Goal: Transaction & Acquisition: Purchase product/service

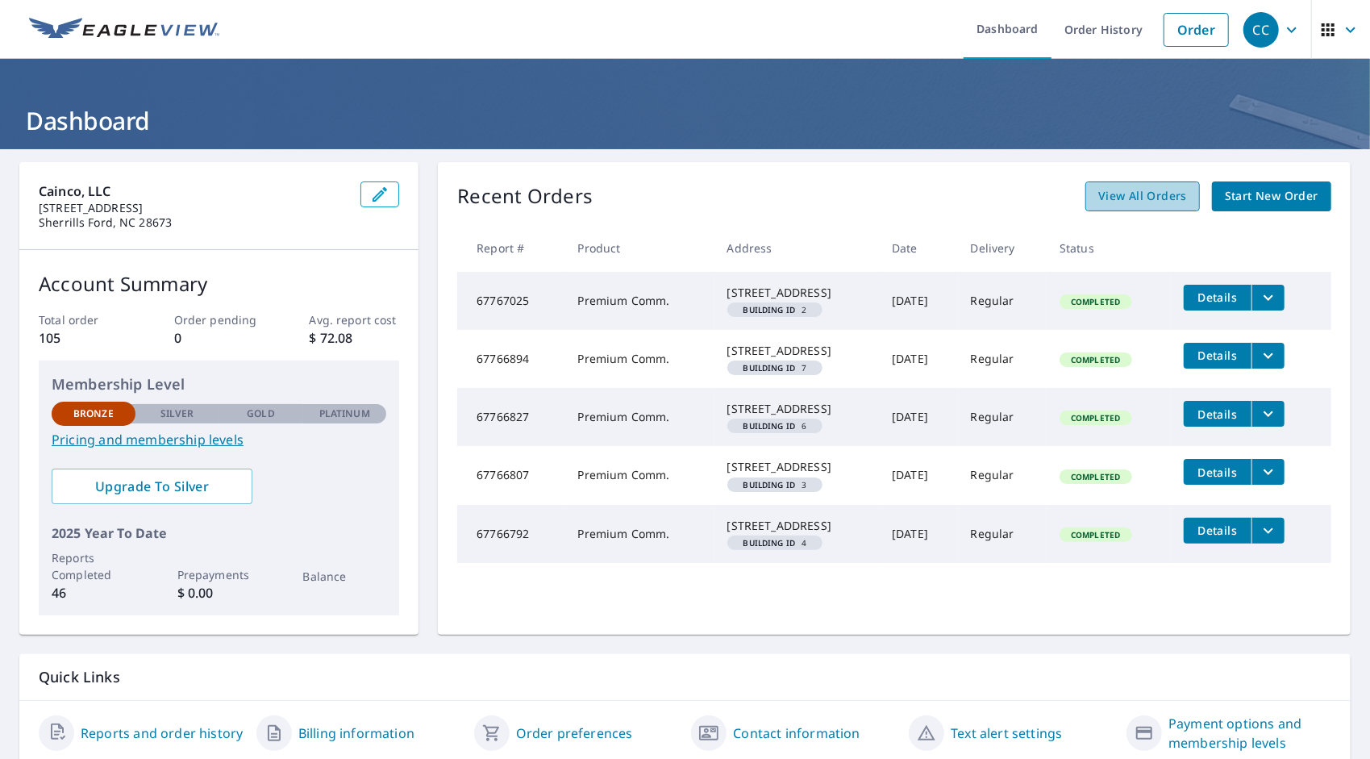
click at [1132, 195] on span "View All Orders" at bounding box center [1142, 196] width 89 height 20
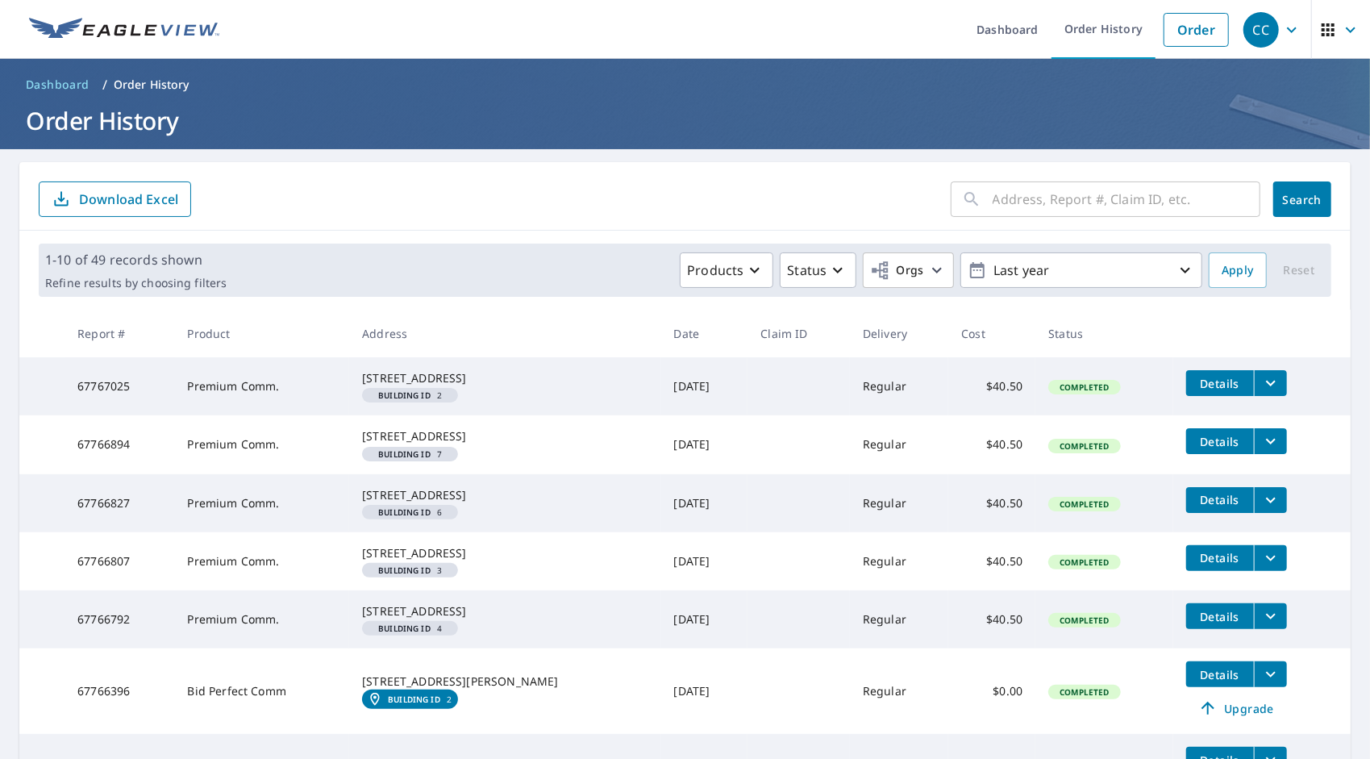
click at [1027, 200] on input "text" at bounding box center [1127, 199] width 268 height 45
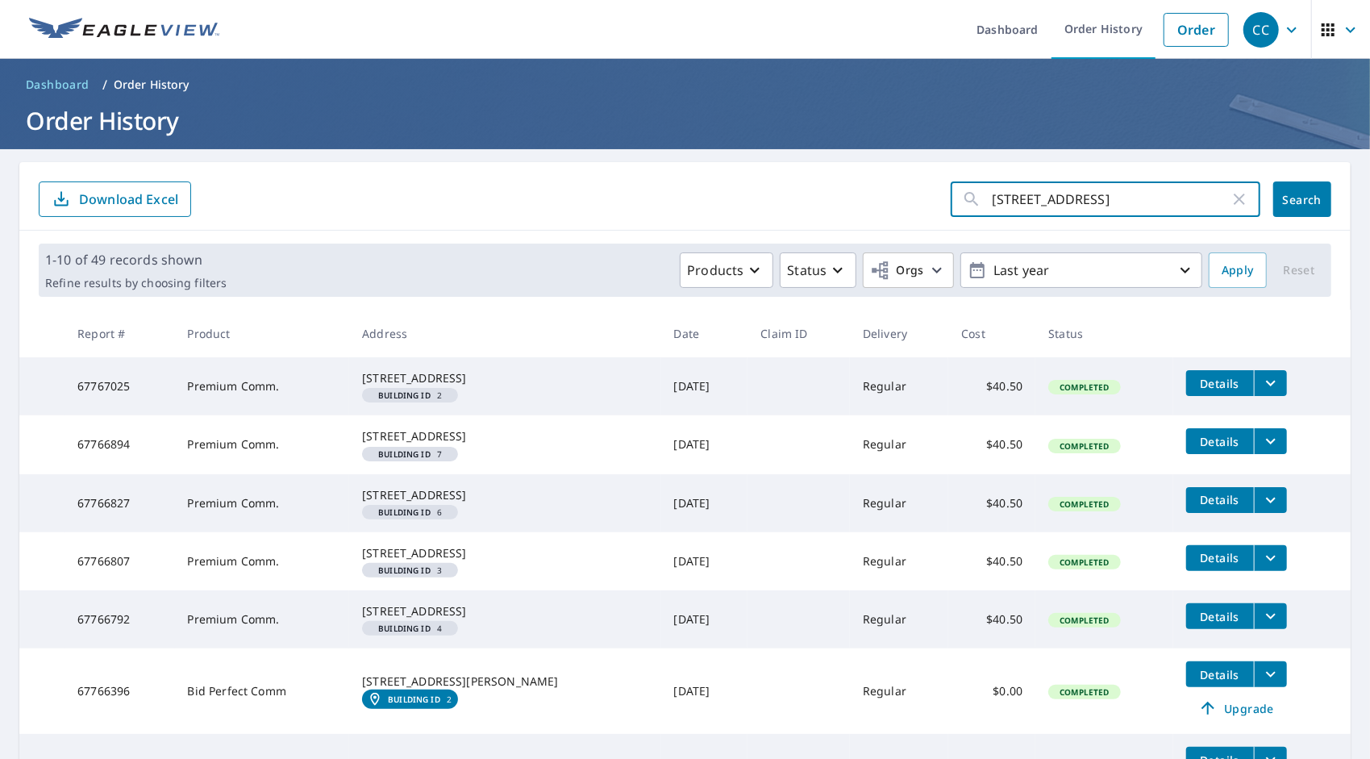
type input "2322 knob hill dr"
click button "Search" at bounding box center [1302, 198] width 58 height 35
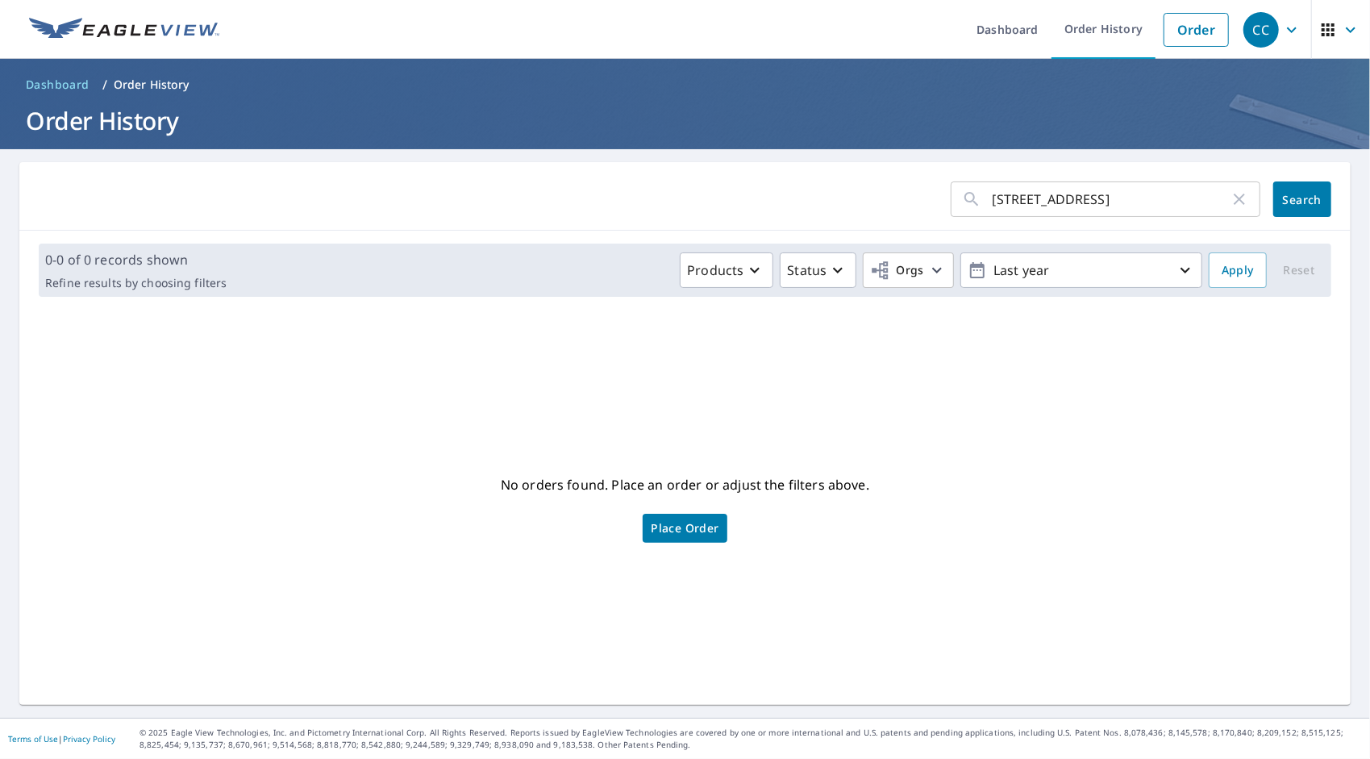
click at [1095, 198] on input "2322 knob hill dr" at bounding box center [1111, 199] width 237 height 45
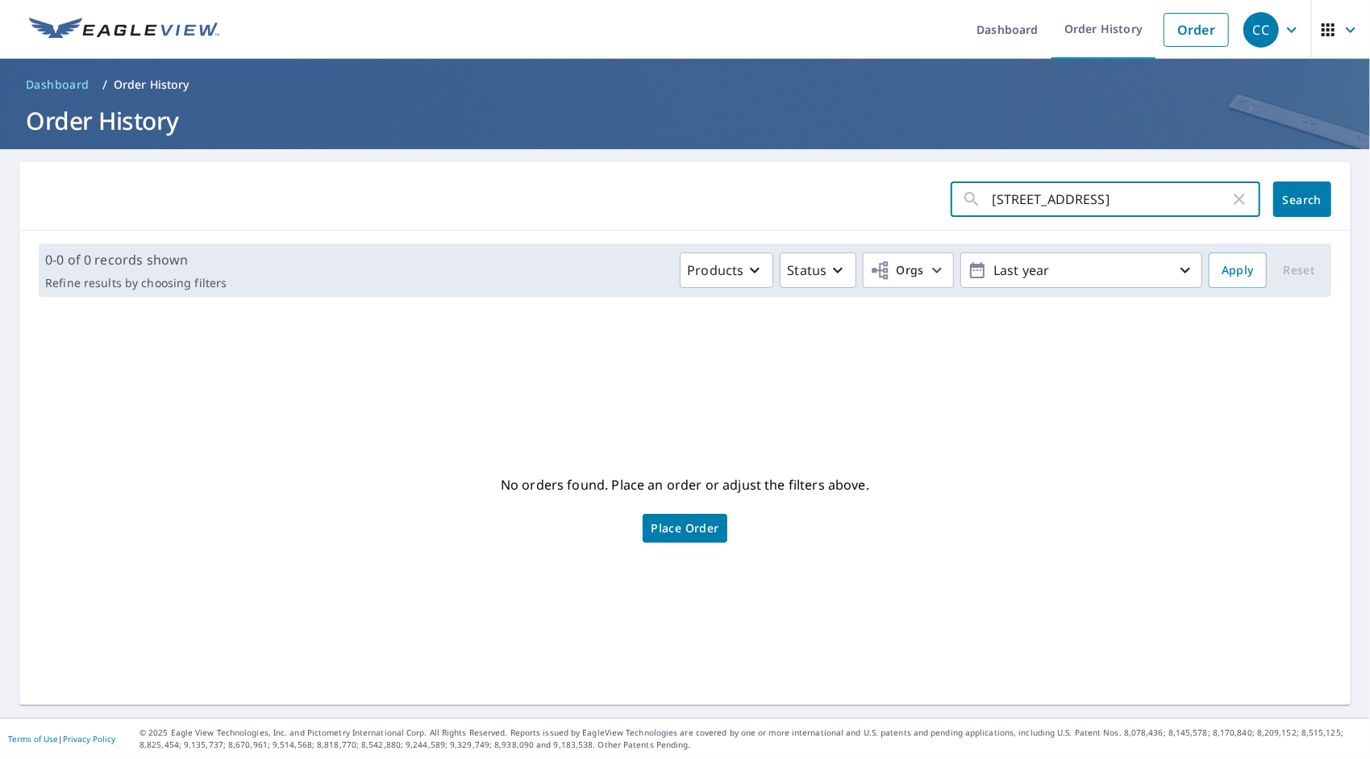
drag, startPoint x: 1100, startPoint y: 195, endPoint x: 1043, endPoint y: 191, distance: 57.4
click at [1043, 191] on input "2322 knob hill dr" at bounding box center [1111, 199] width 237 height 45
type input "2322 knob"
click button "Search" at bounding box center [1302, 198] width 58 height 35
drag, startPoint x: 1066, startPoint y: 195, endPoint x: 942, endPoint y: 198, distance: 124.2
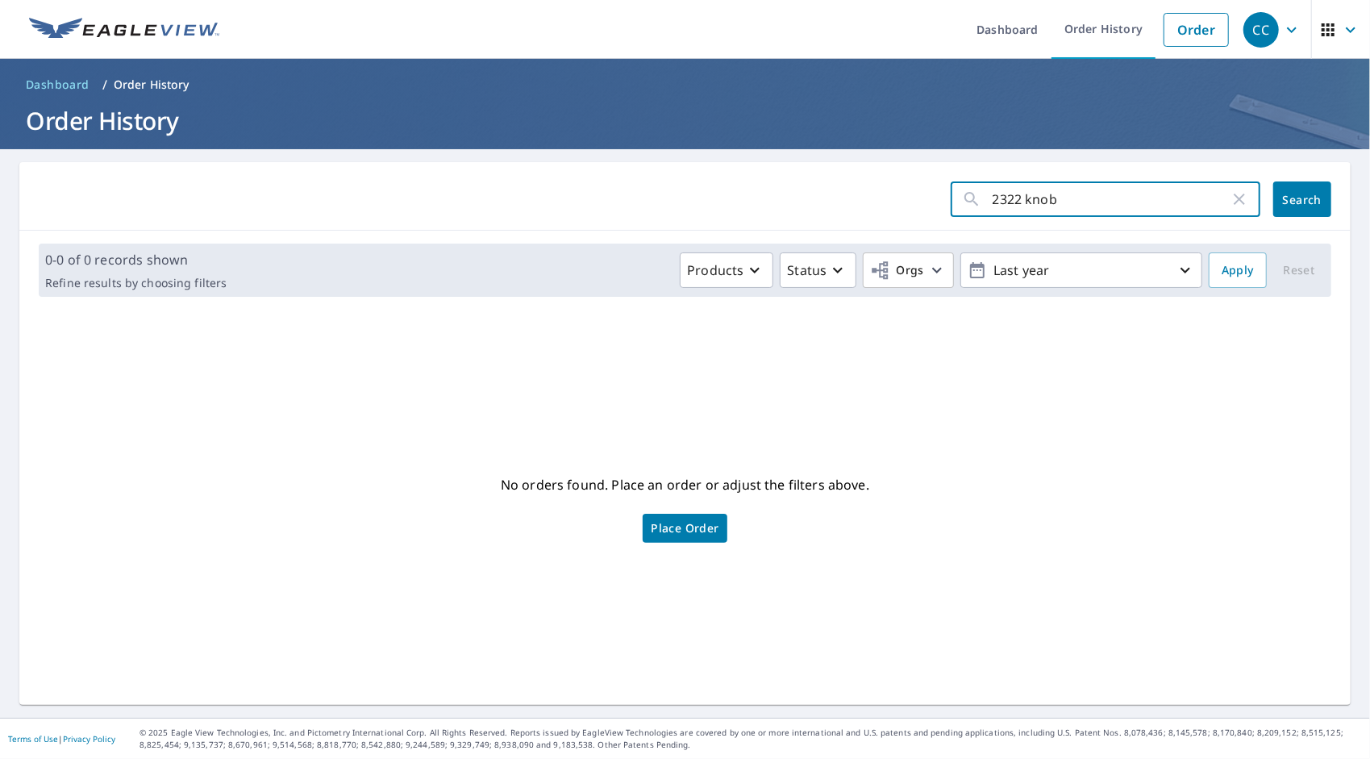
click at [951, 200] on div "2322 knob ​" at bounding box center [1106, 198] width 310 height 35
type input "2322 knob hill"
click button "Search" at bounding box center [1302, 198] width 58 height 35
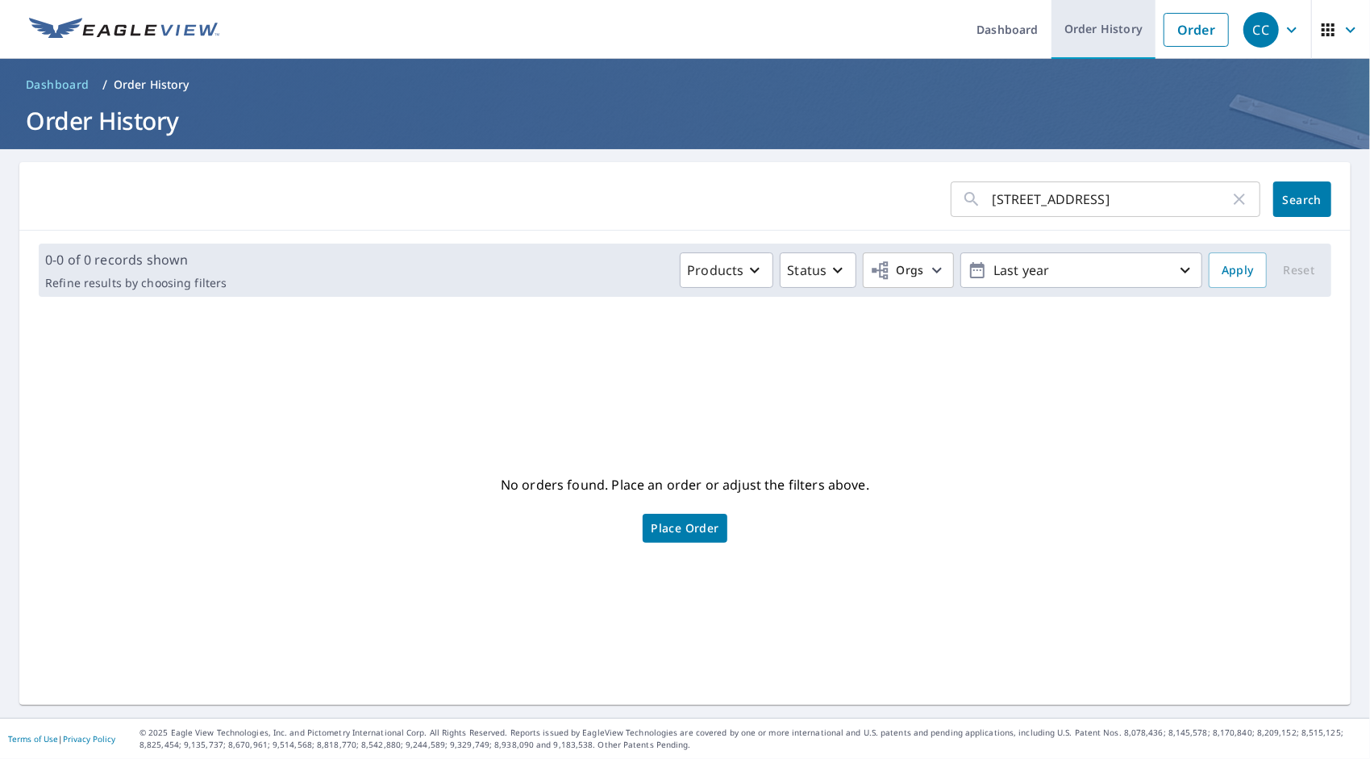
click at [1093, 21] on link "Order History" at bounding box center [1103, 29] width 104 height 59
click at [1081, 23] on link "Order History" at bounding box center [1103, 29] width 104 height 59
click at [1230, 202] on icon "button" at bounding box center [1239, 198] width 19 height 19
click at [1089, 32] on link "Order History" at bounding box center [1103, 29] width 104 height 59
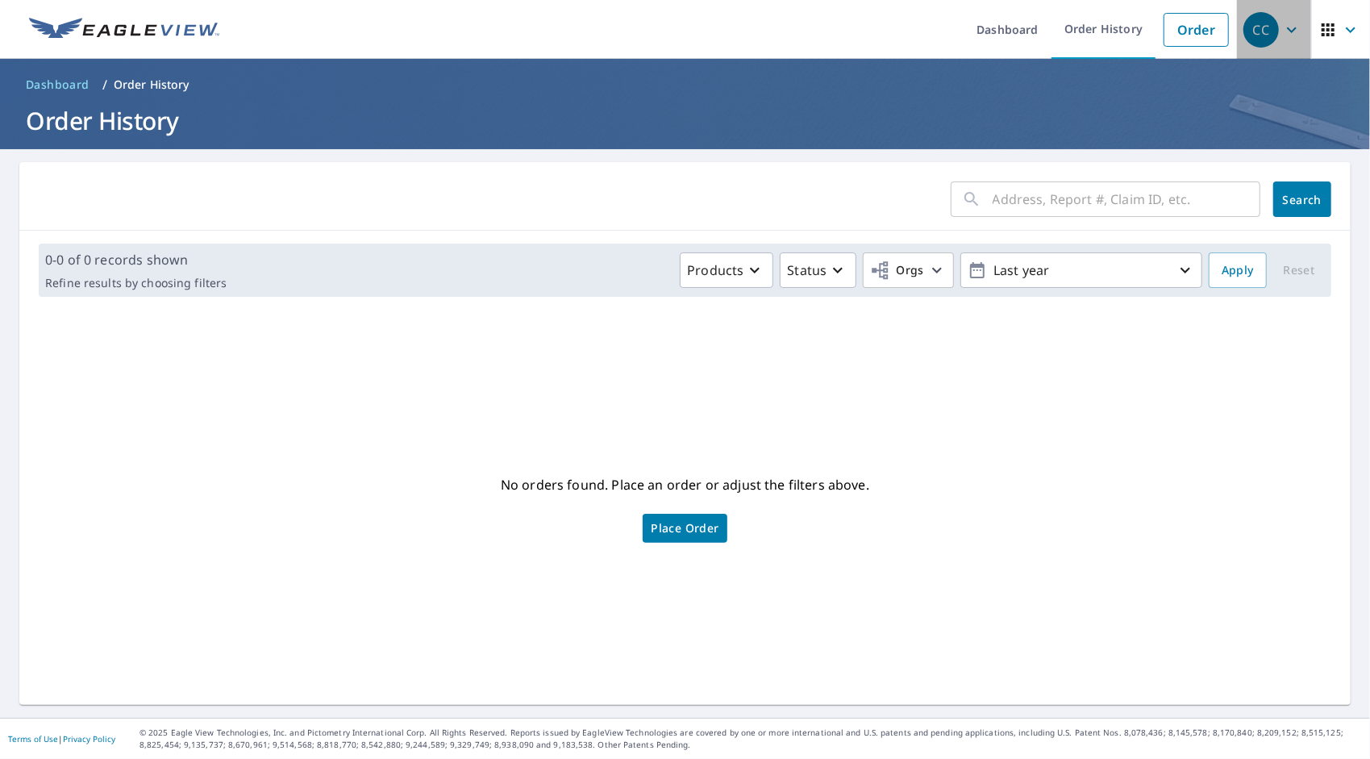
click at [1284, 31] on icon "button" at bounding box center [1291, 29] width 19 height 19
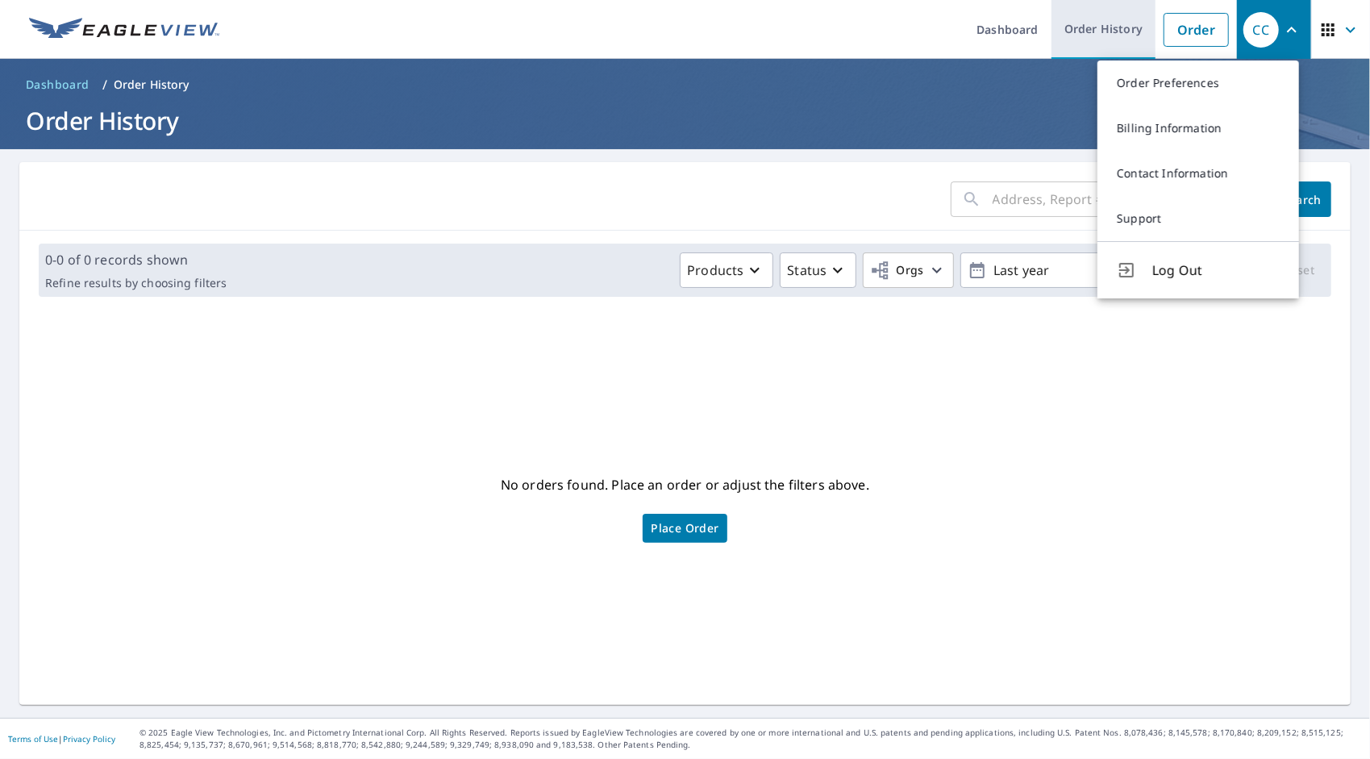
click at [1089, 23] on link "Order History" at bounding box center [1103, 29] width 104 height 59
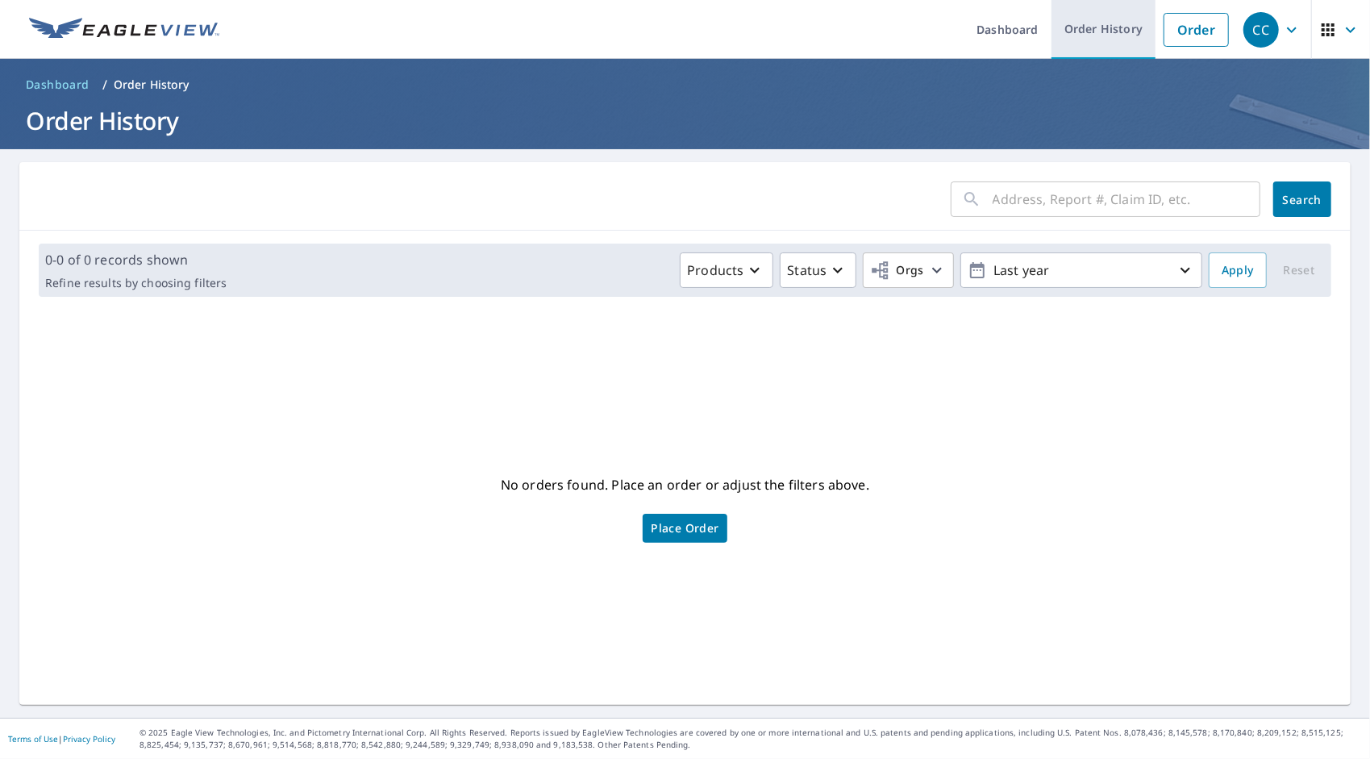
click at [1089, 23] on link "Order History" at bounding box center [1103, 29] width 104 height 59
click at [996, 26] on link "Dashboard" at bounding box center [1008, 29] width 88 height 59
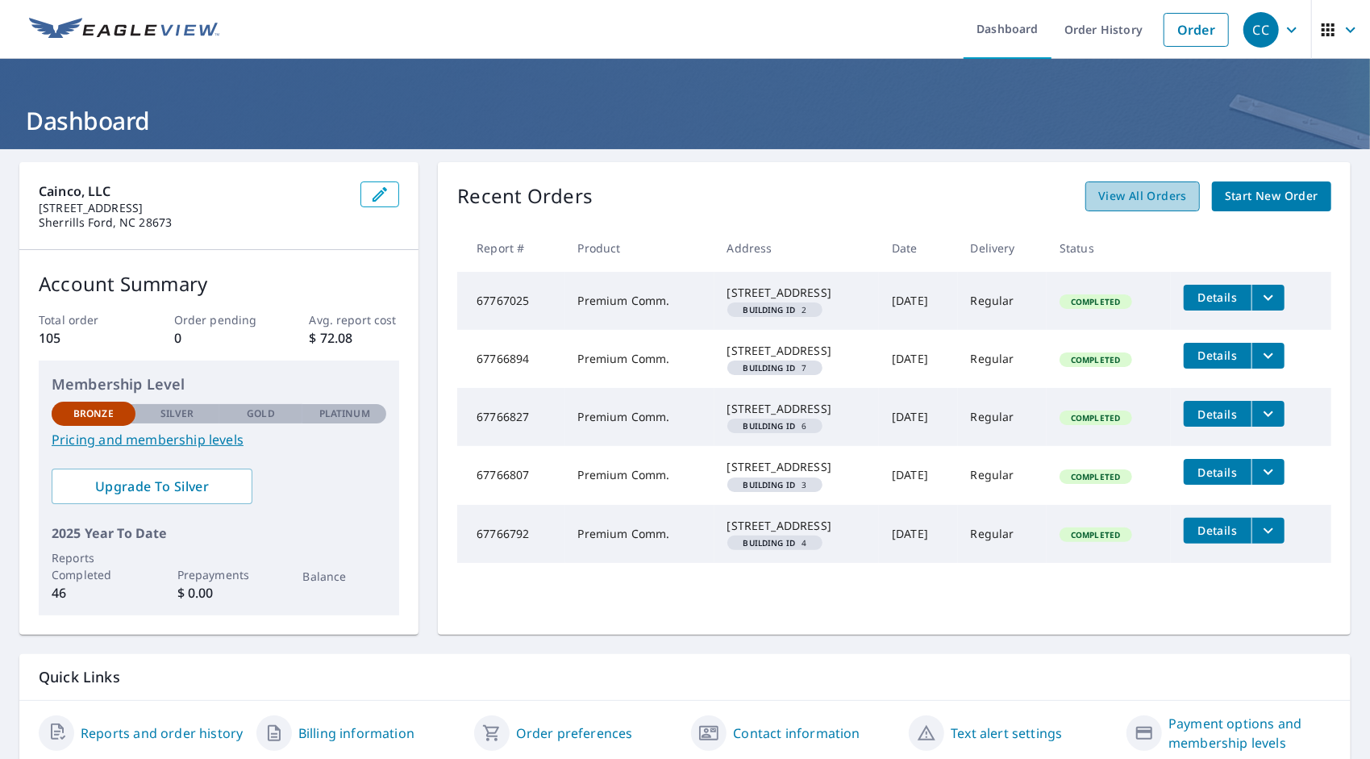
click at [1126, 189] on span "View All Orders" at bounding box center [1142, 196] width 89 height 20
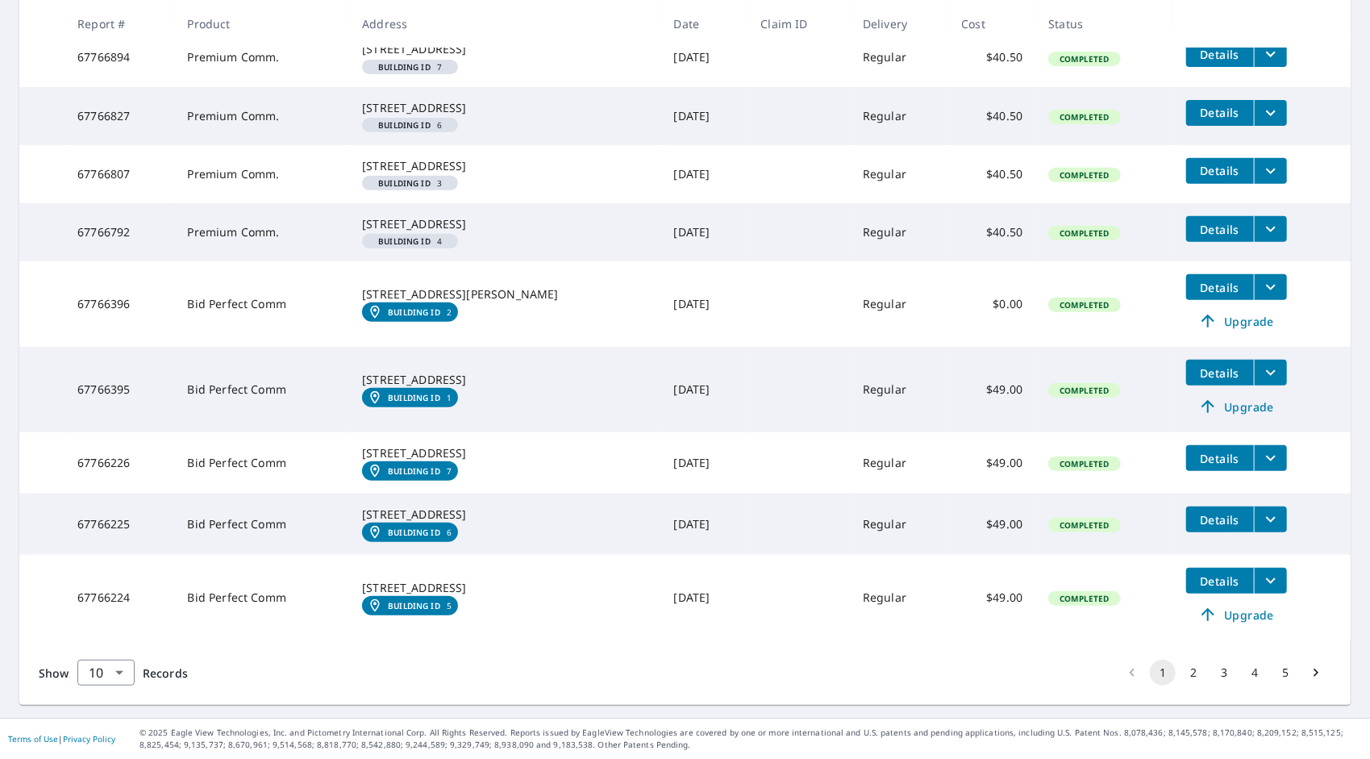
scroll to position [501, 0]
click at [1181, 674] on button "2" at bounding box center [1194, 673] width 26 height 26
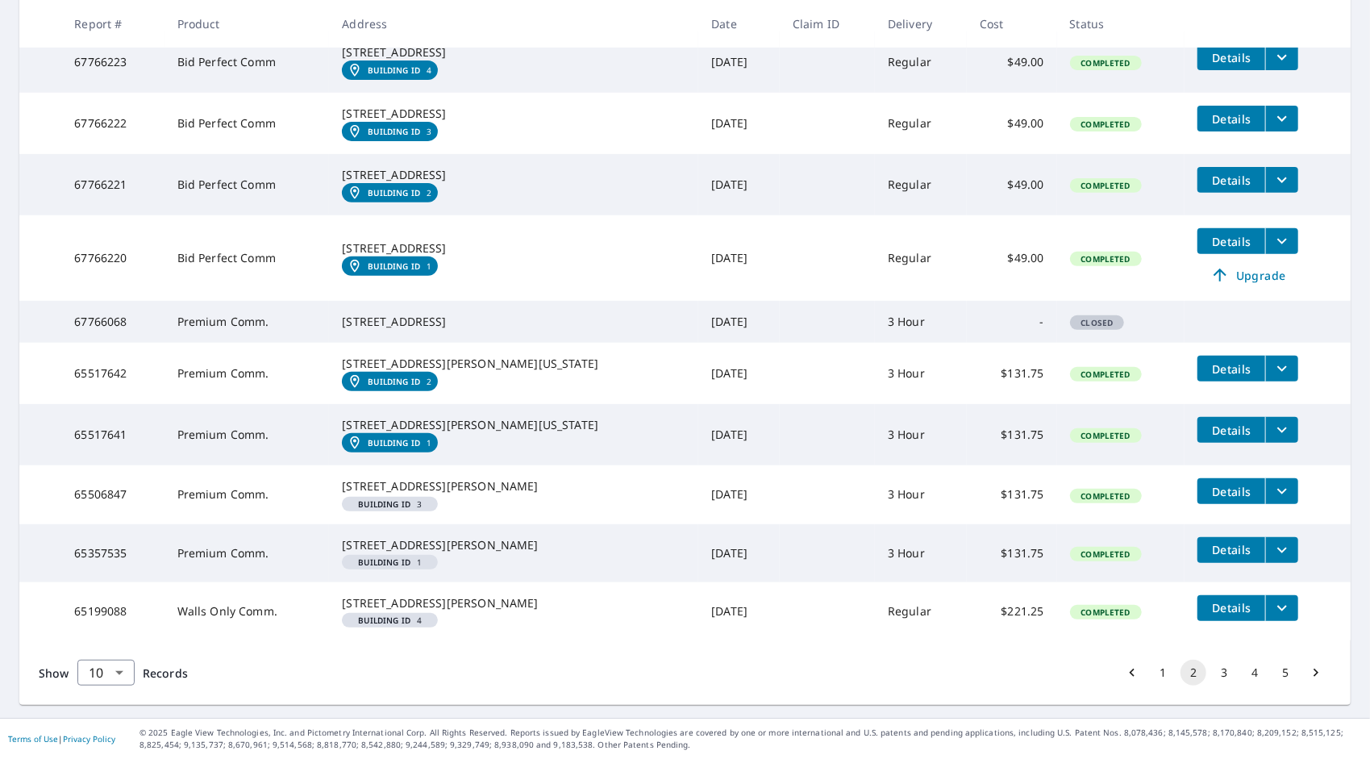
scroll to position [471, 0]
click at [1214, 673] on button "3" at bounding box center [1224, 673] width 26 height 26
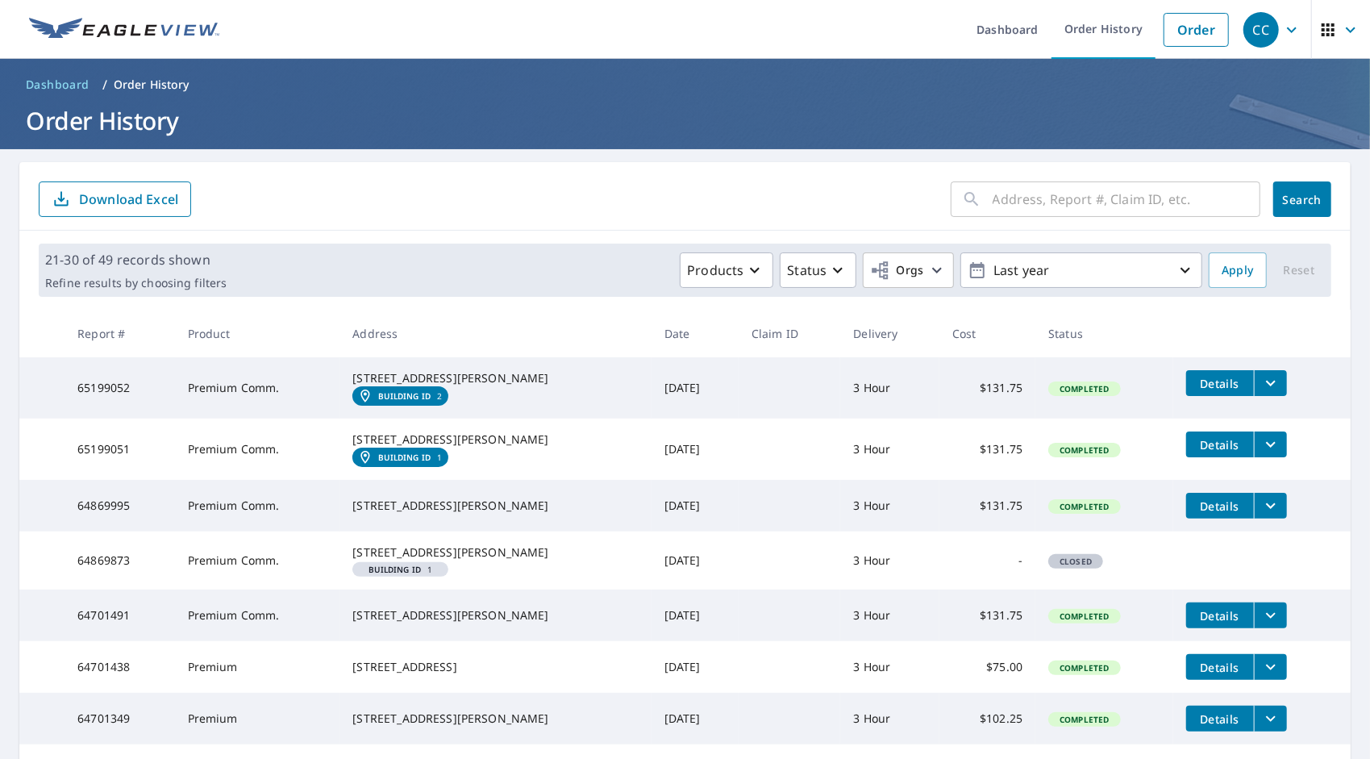
click at [1029, 202] on input "text" at bounding box center [1127, 199] width 268 height 45
type input "knob hill dr"
click at [1310, 190] on button "Search" at bounding box center [1302, 198] width 58 height 35
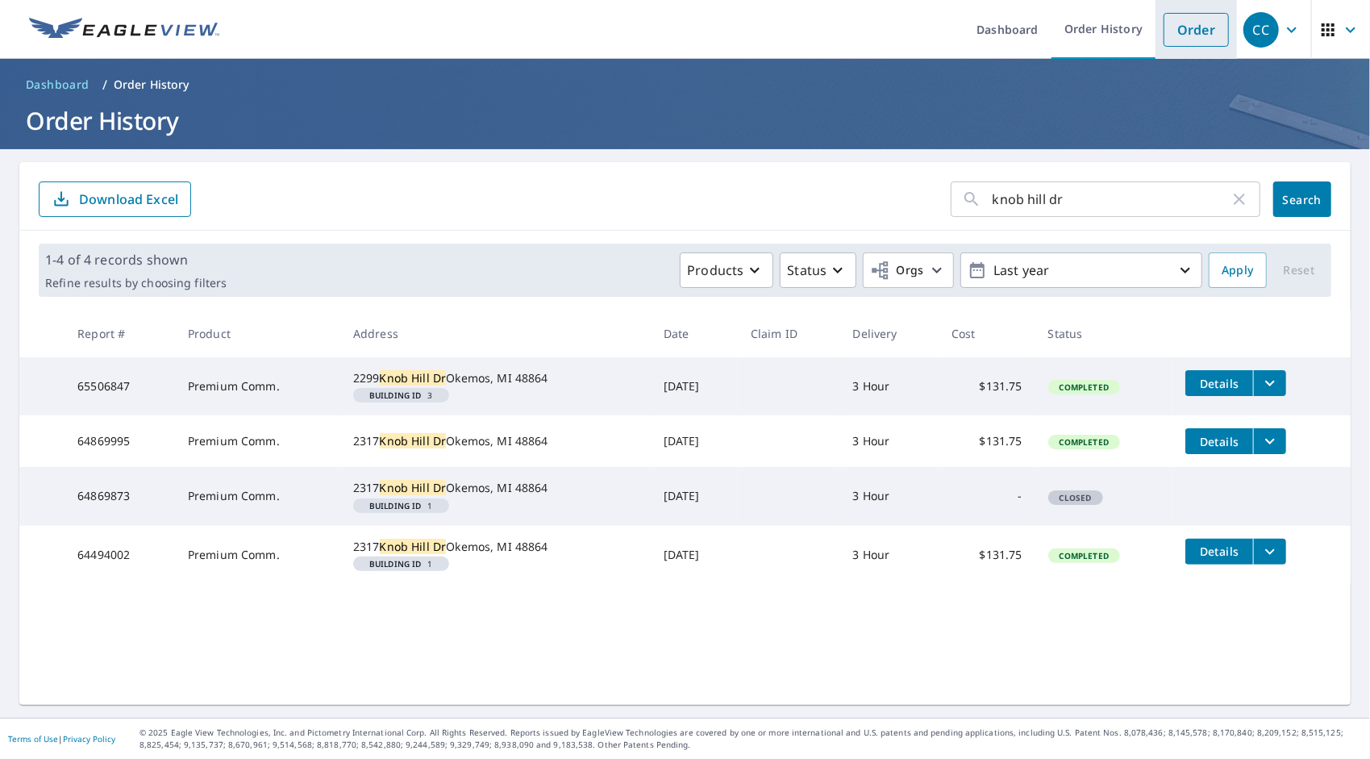
click at [1165, 26] on link "Order" at bounding box center [1196, 30] width 65 height 34
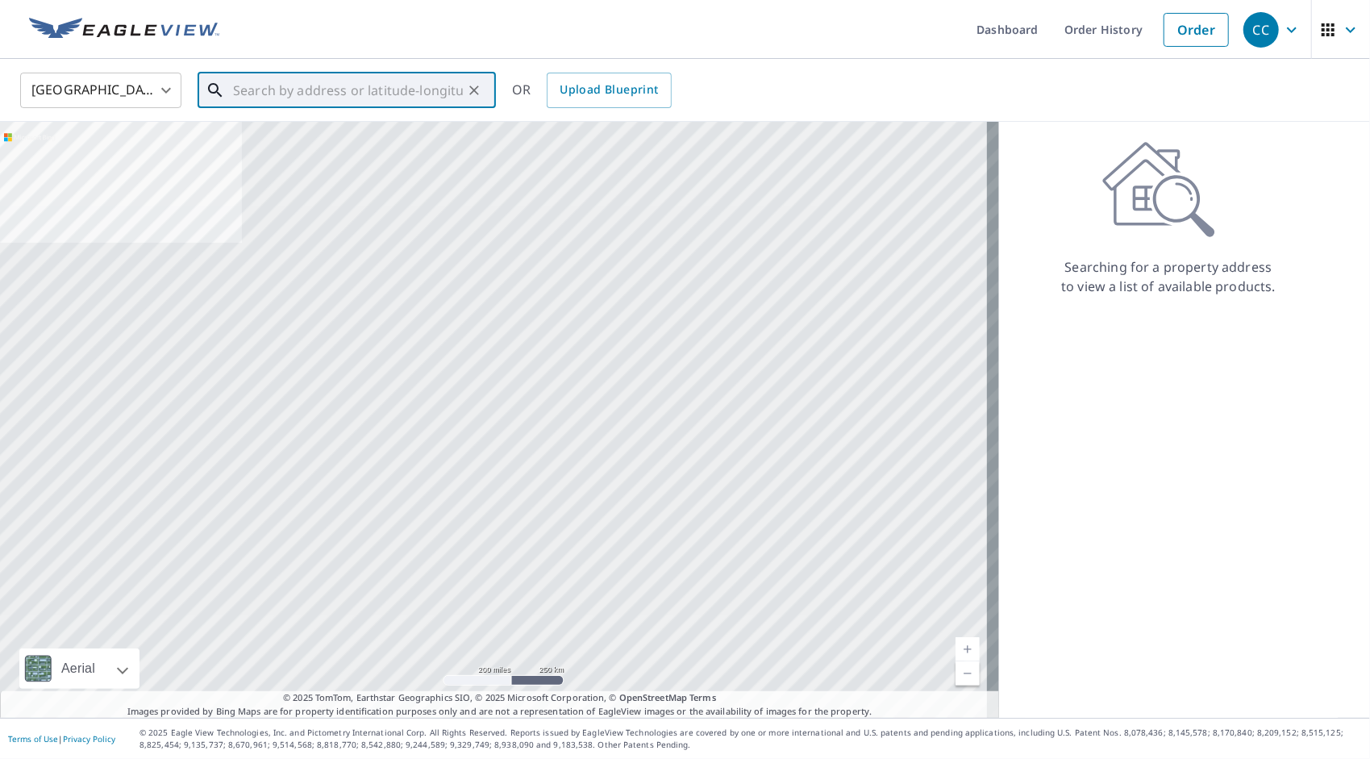
click at [334, 88] on input "text" at bounding box center [348, 90] width 230 height 45
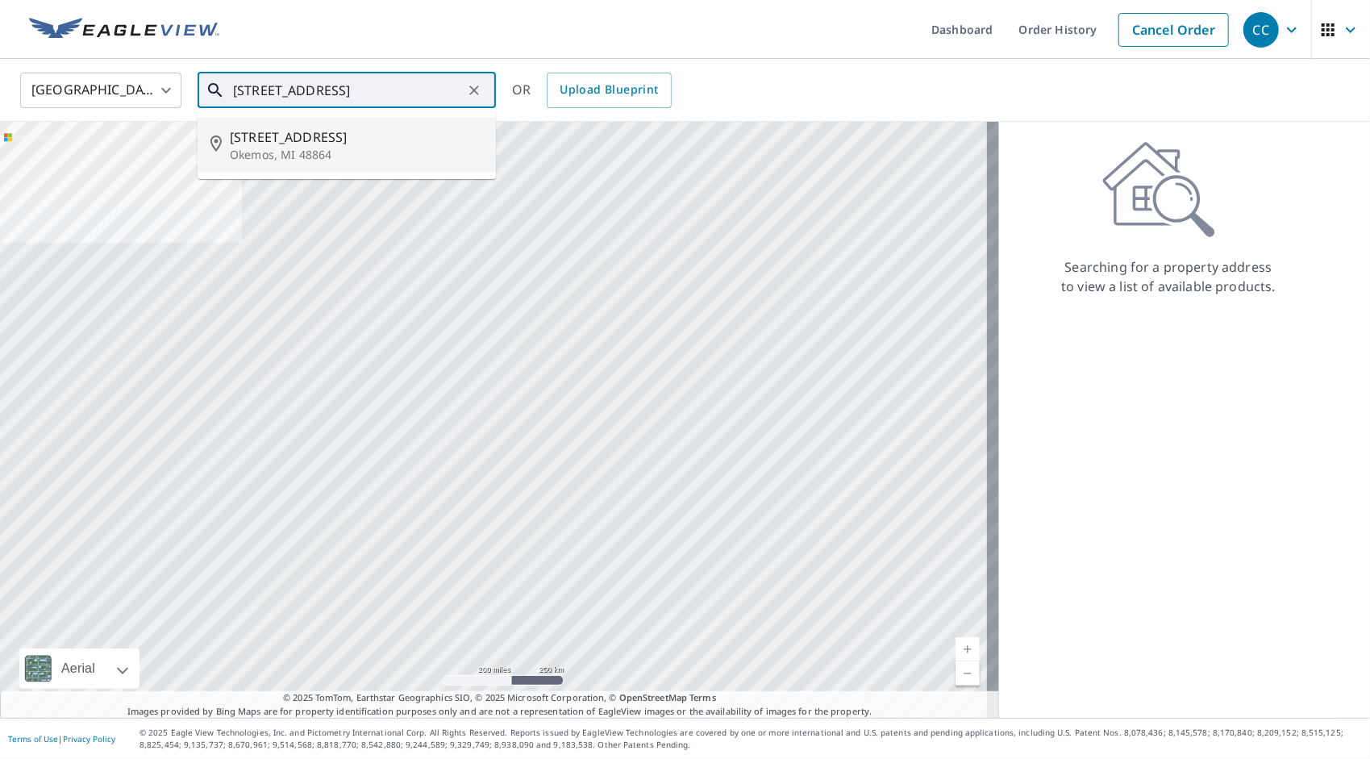
click at [311, 134] on span "2322 Knob Hill Dr" at bounding box center [356, 136] width 253 height 19
type input "2322 Knob Hill Dr Okemos, MI 48864"
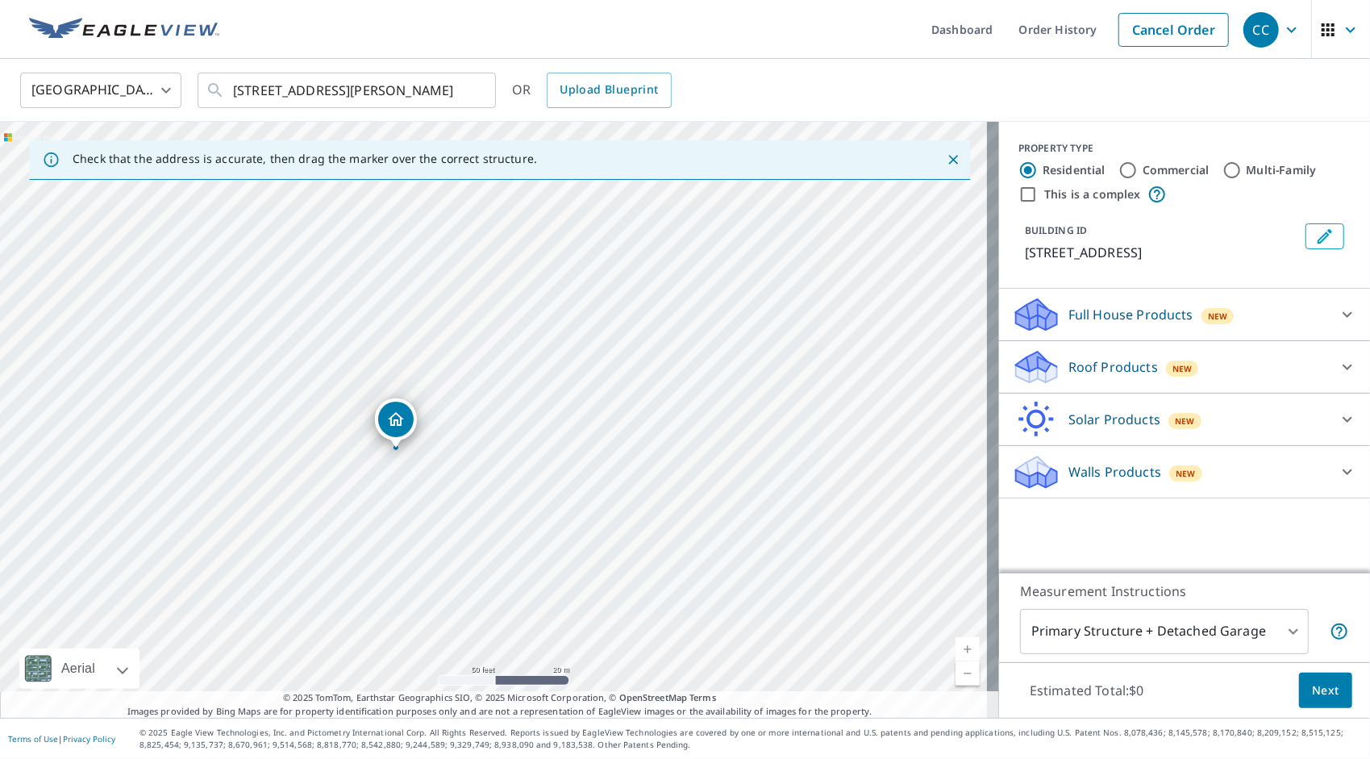
drag, startPoint x: 632, startPoint y: 405, endPoint x: 561, endPoint y: 426, distance: 74.0
click at [561, 426] on div "2322 Knob Hill Dr Okemos, MI 48864" at bounding box center [499, 420] width 999 height 596
click at [1222, 164] on input "Multi-Family" at bounding box center [1231, 169] width 19 height 19
radio input "true"
type input "2"
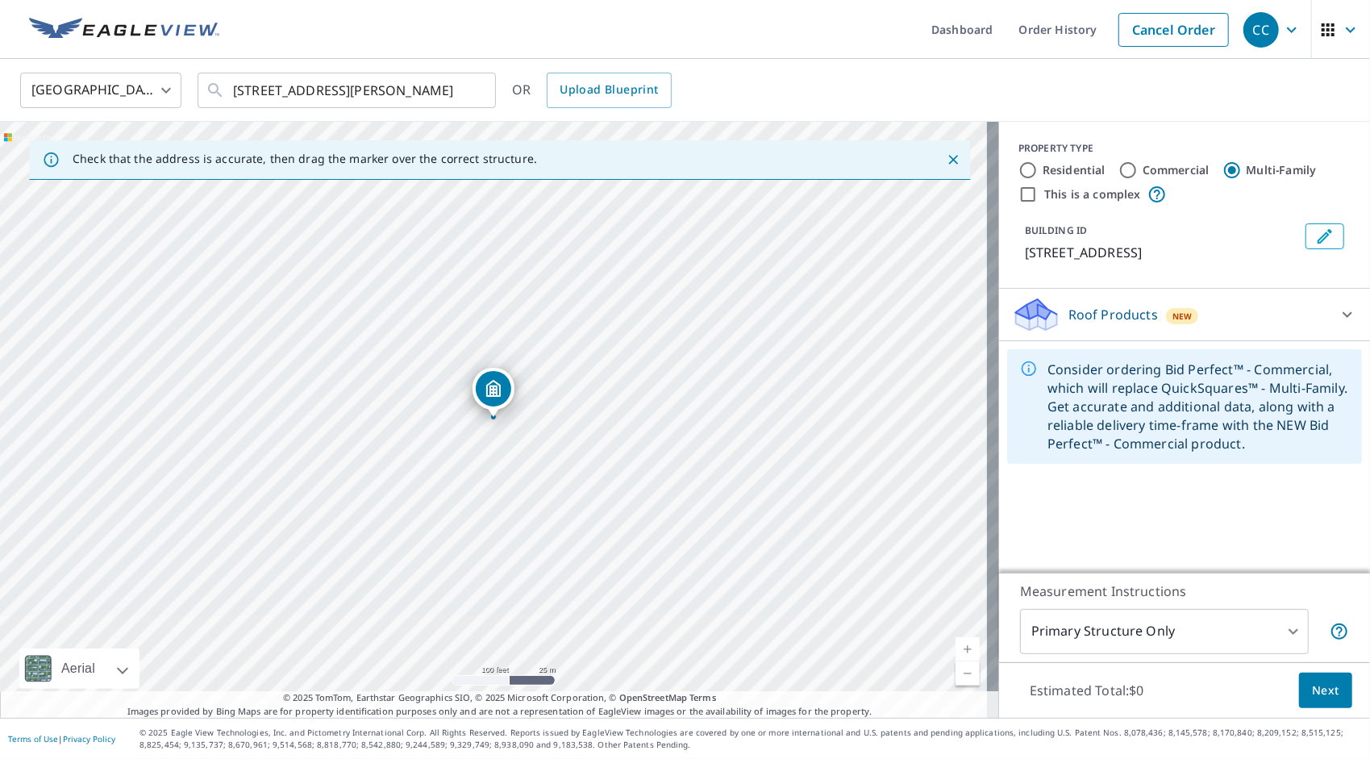
click at [1021, 192] on input "This is a complex" at bounding box center [1027, 194] width 19 height 19
checkbox input "true"
radio input "true"
type input "4"
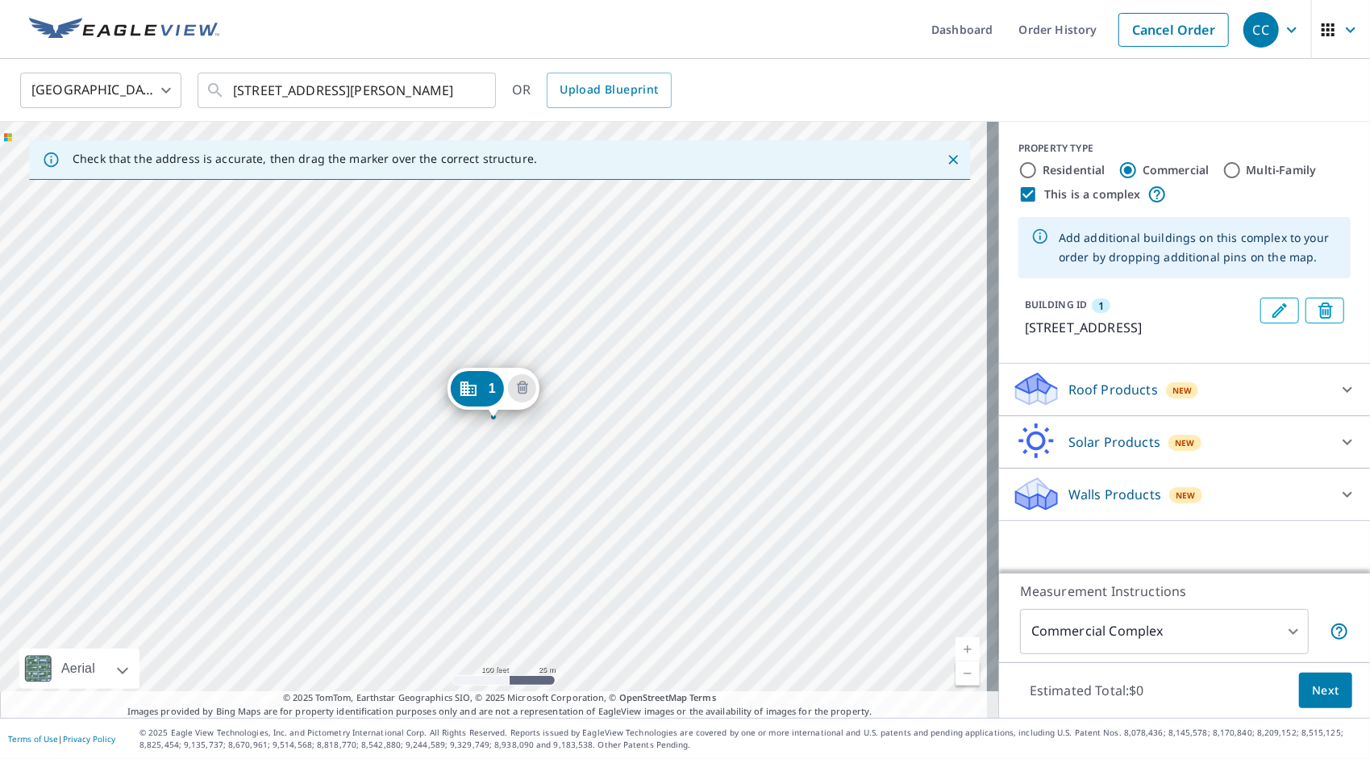
click at [593, 367] on div "1 2322 Knob Hill Dr Okemos, MI 48864" at bounding box center [499, 420] width 999 height 596
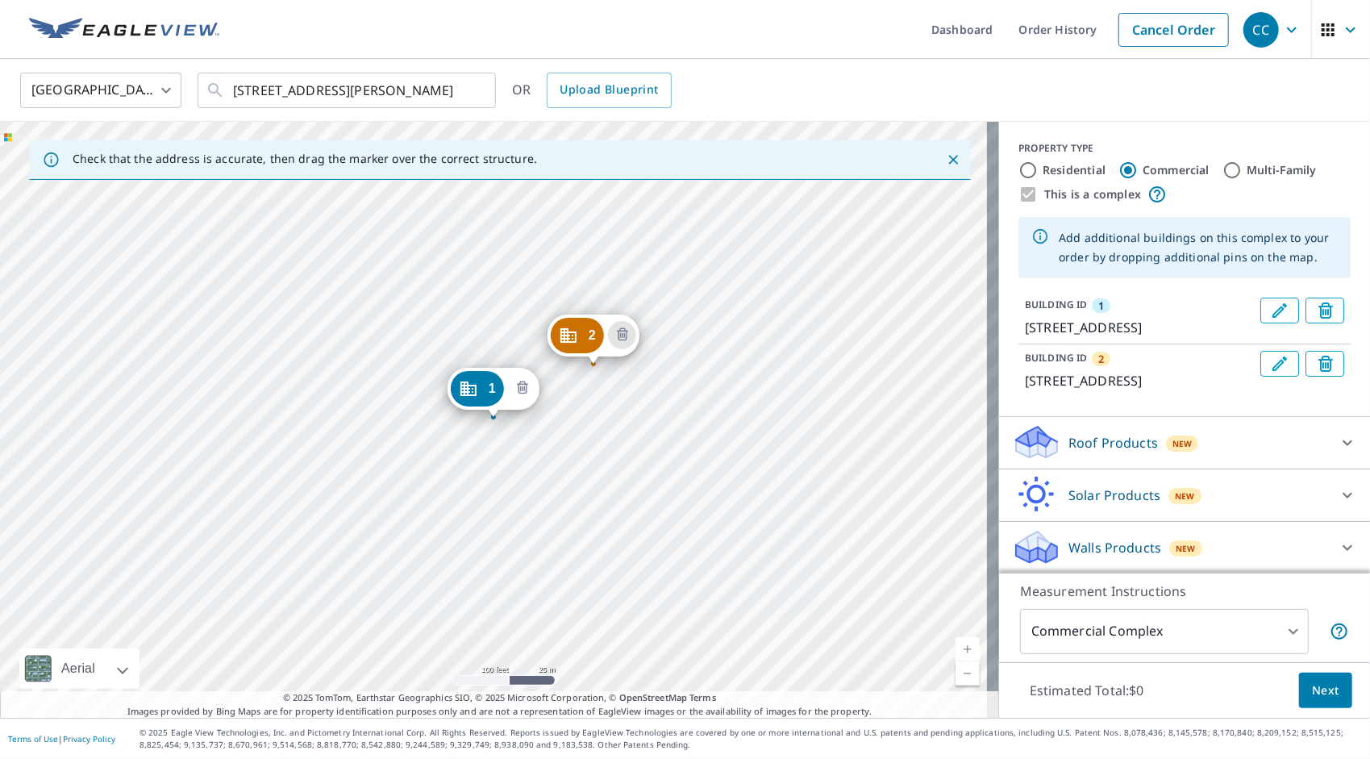
click at [521, 385] on icon "Delete building 1" at bounding box center [522, 388] width 19 height 19
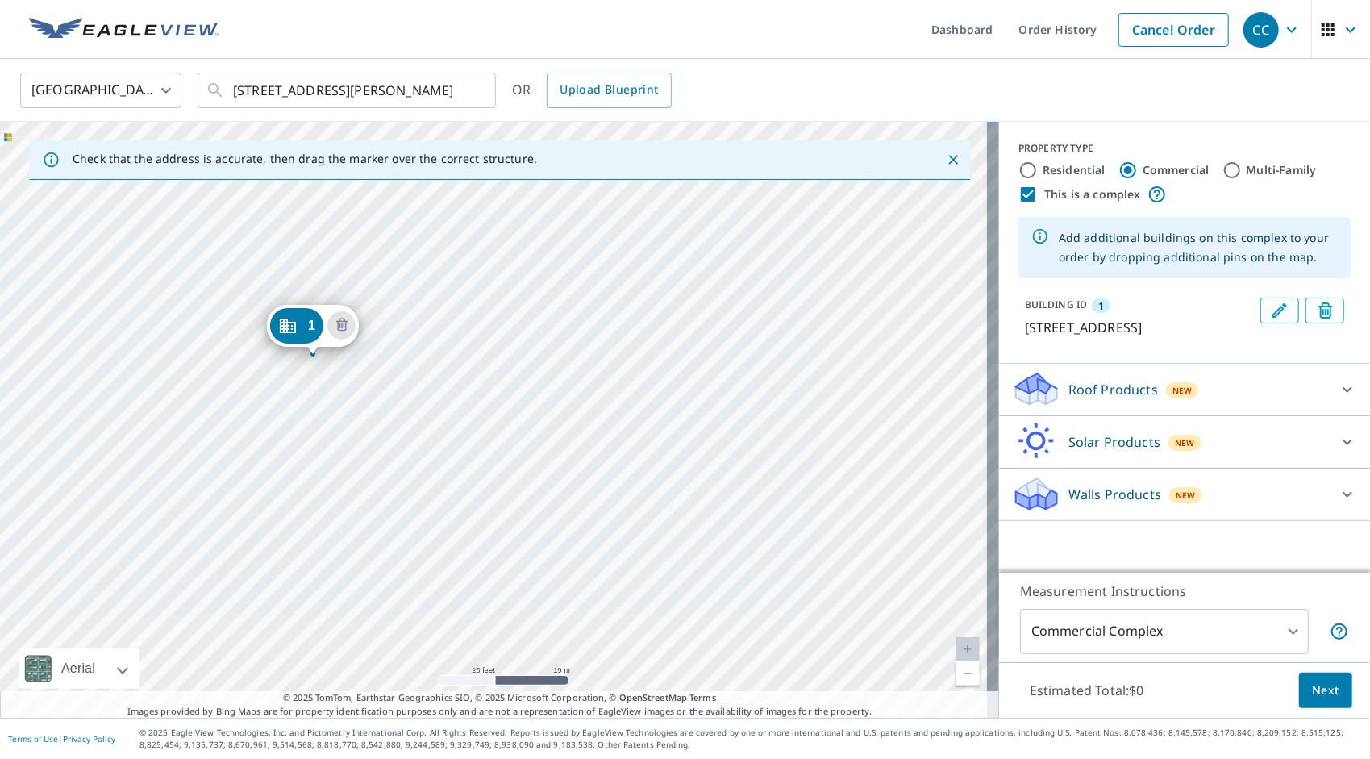
drag, startPoint x: 323, startPoint y: 335, endPoint x: 326, endPoint y: 310, distance: 26.0
click at [1342, 399] on icon at bounding box center [1347, 389] width 19 height 19
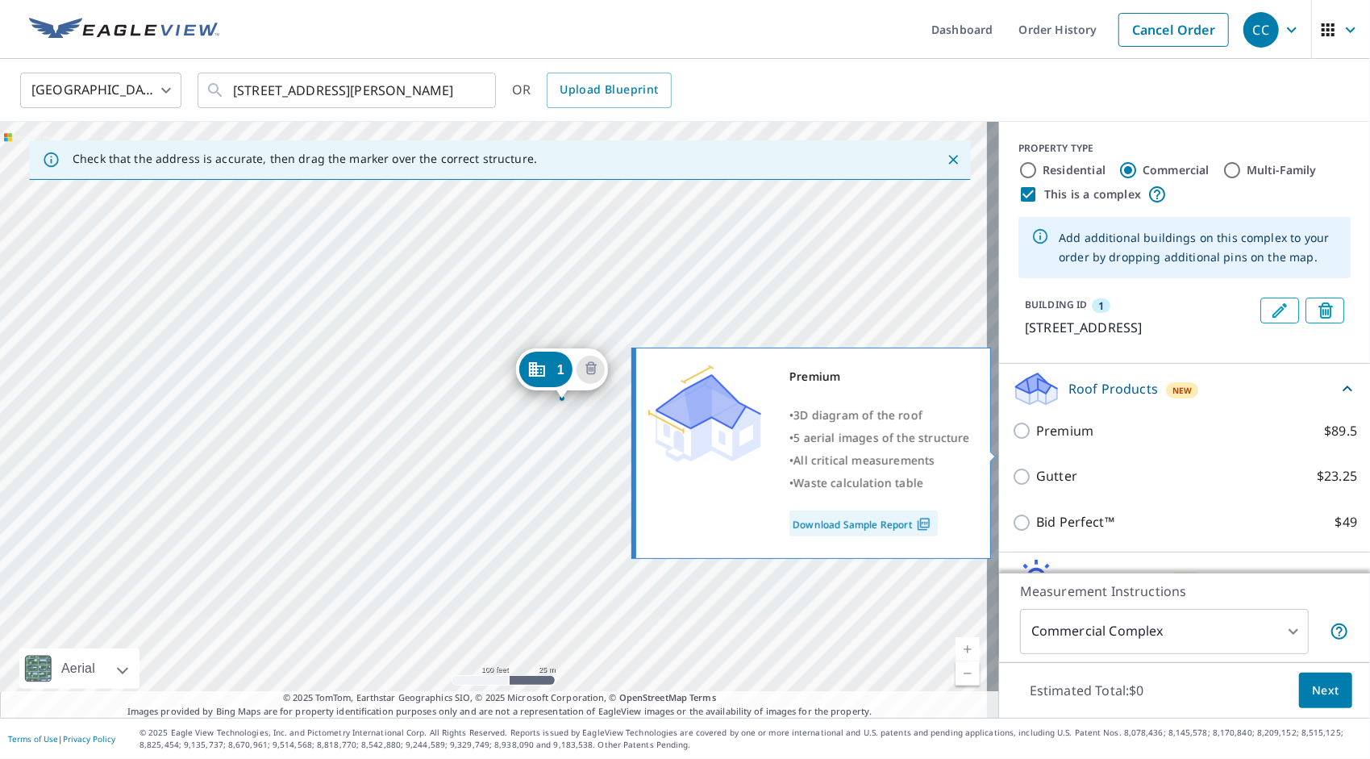
click at [1013, 440] on input "Premium $89.5" at bounding box center [1024, 430] width 24 height 19
checkbox input "true"
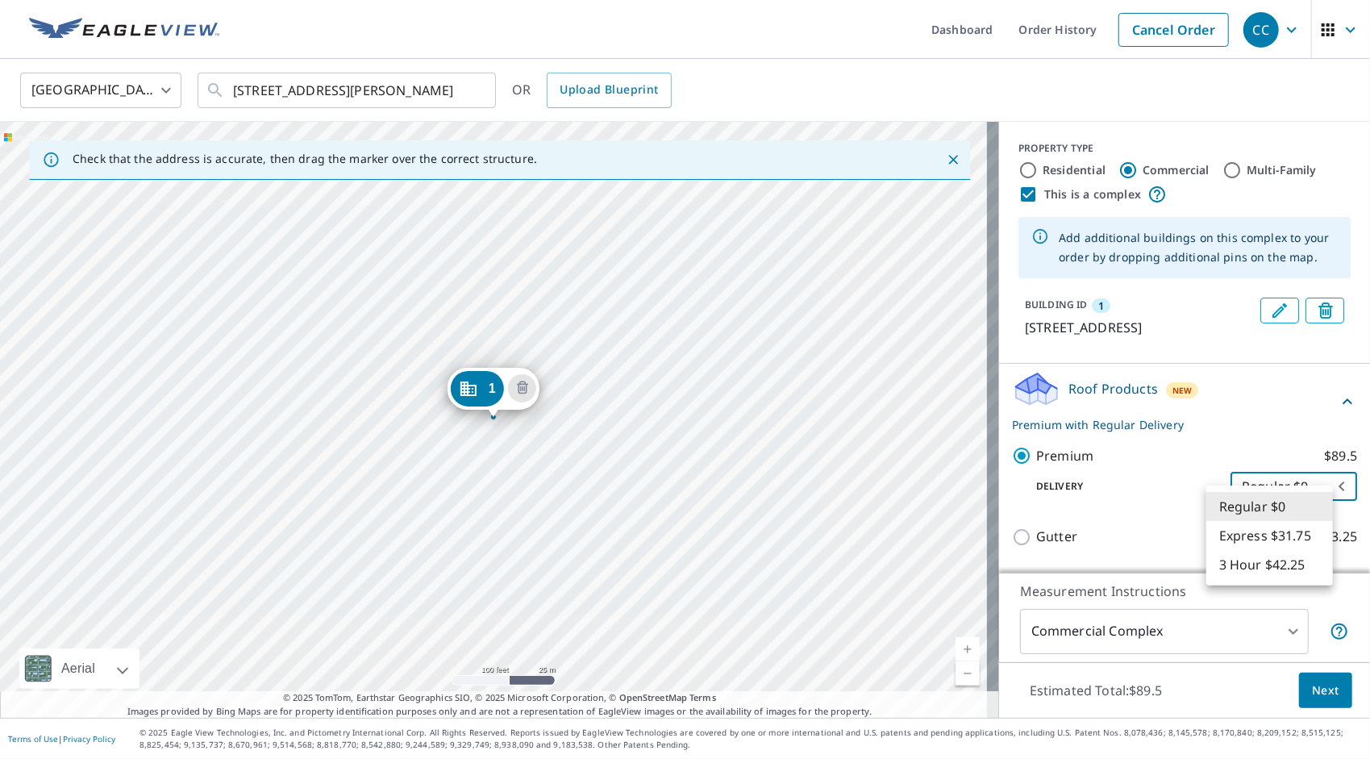
click at [1268, 505] on body "CC CC Dashboard Order History Cancel Order CC United States US ​ 2322 Knob Hill…" at bounding box center [685, 379] width 1370 height 759
click at [1261, 564] on li "3 Hour $42.25" at bounding box center [1269, 564] width 127 height 29
type input "7"
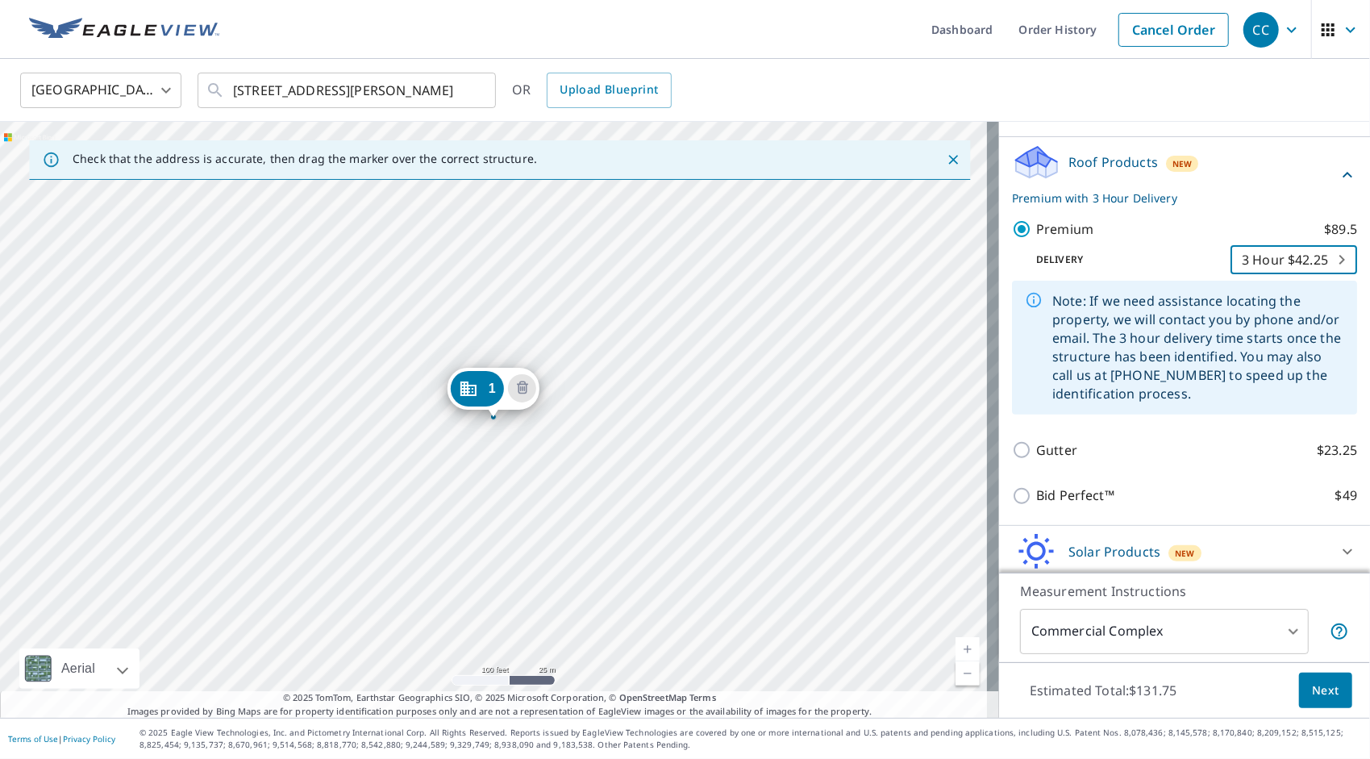
scroll to position [242, 0]
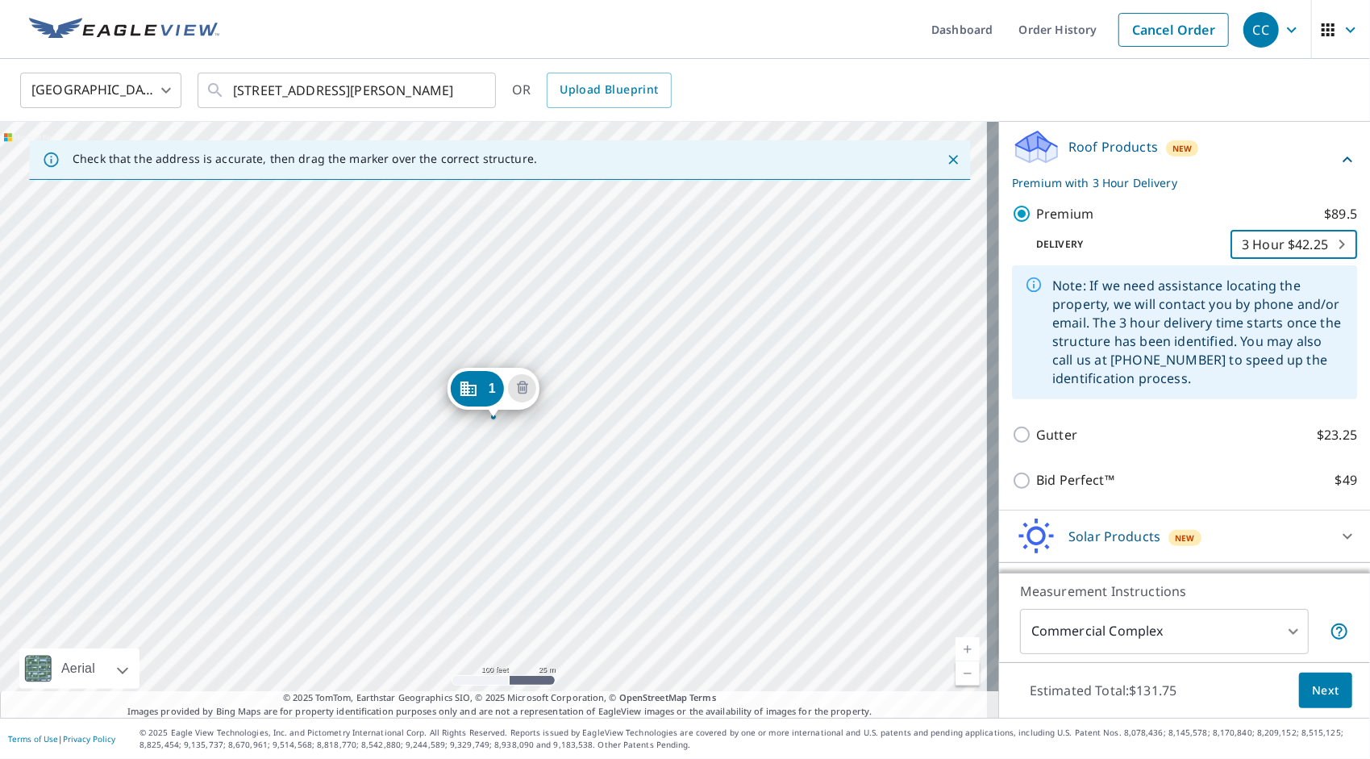
click at [1312, 687] on span "Next" at bounding box center [1325, 691] width 27 height 20
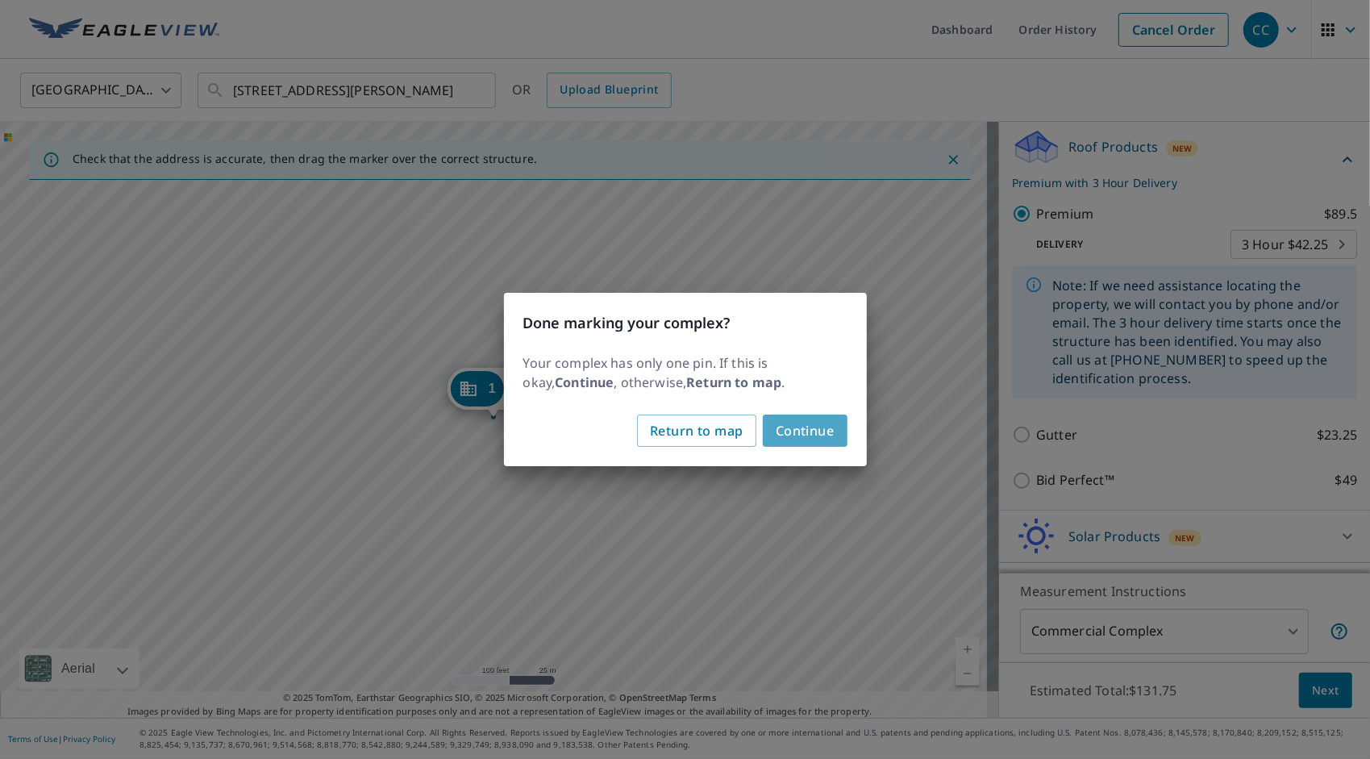
click at [802, 426] on span "Continue" at bounding box center [805, 430] width 59 height 23
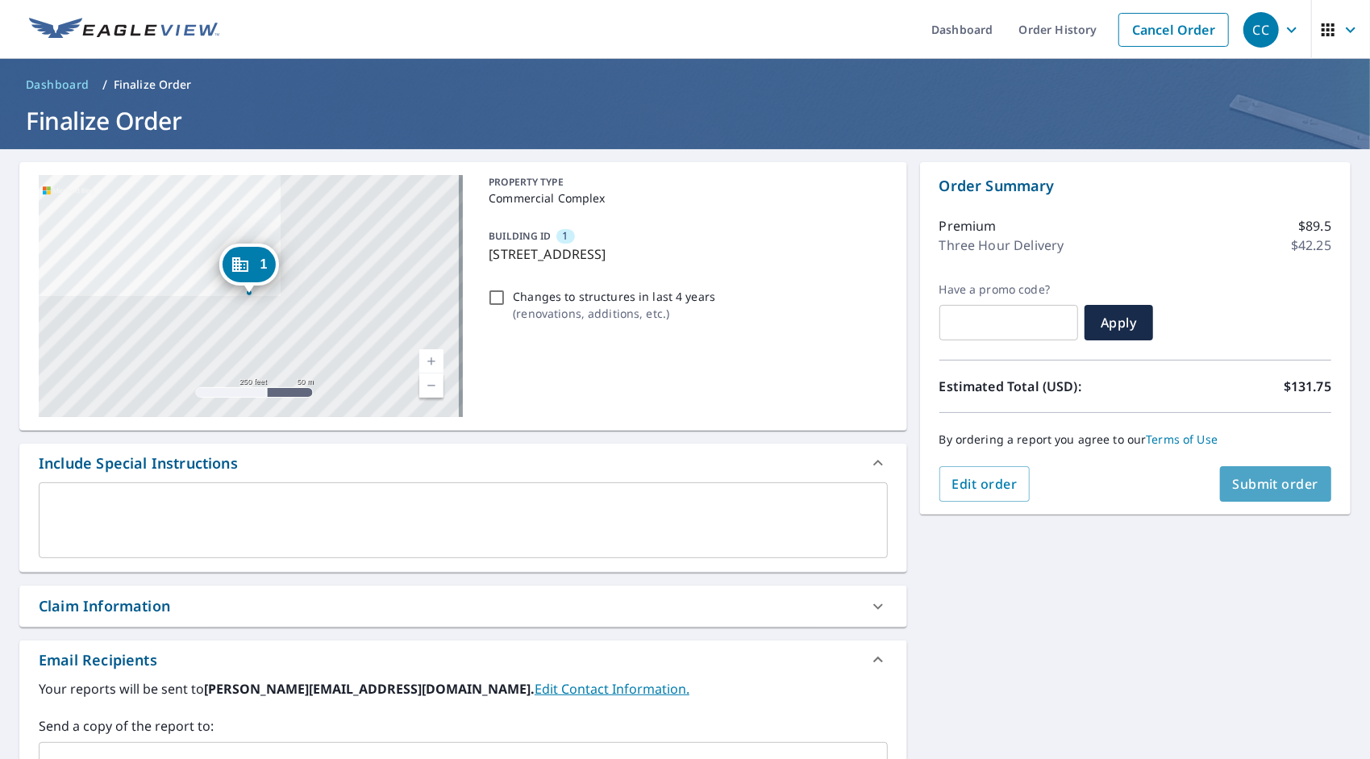
click at [1258, 481] on span "Submit order" at bounding box center [1276, 484] width 86 height 18
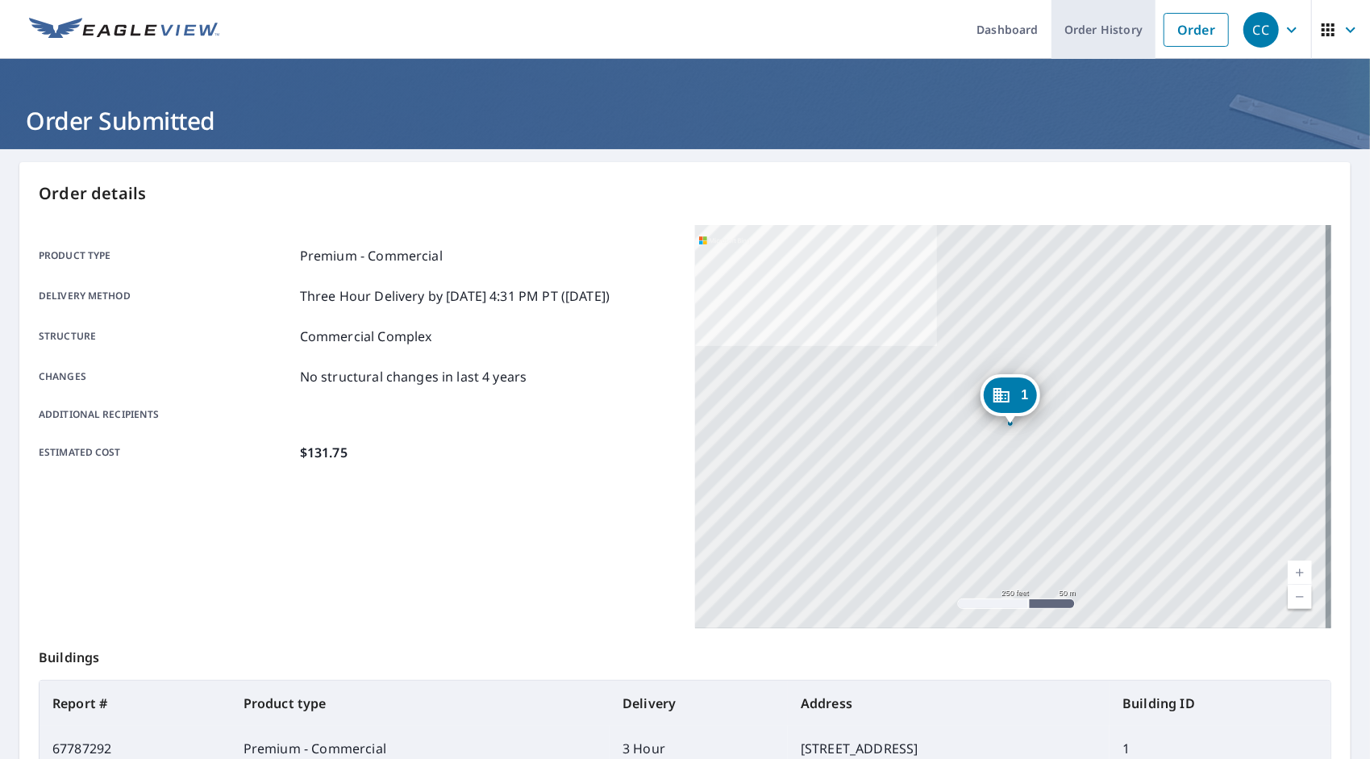
click at [1081, 34] on link "Order History" at bounding box center [1103, 29] width 104 height 59
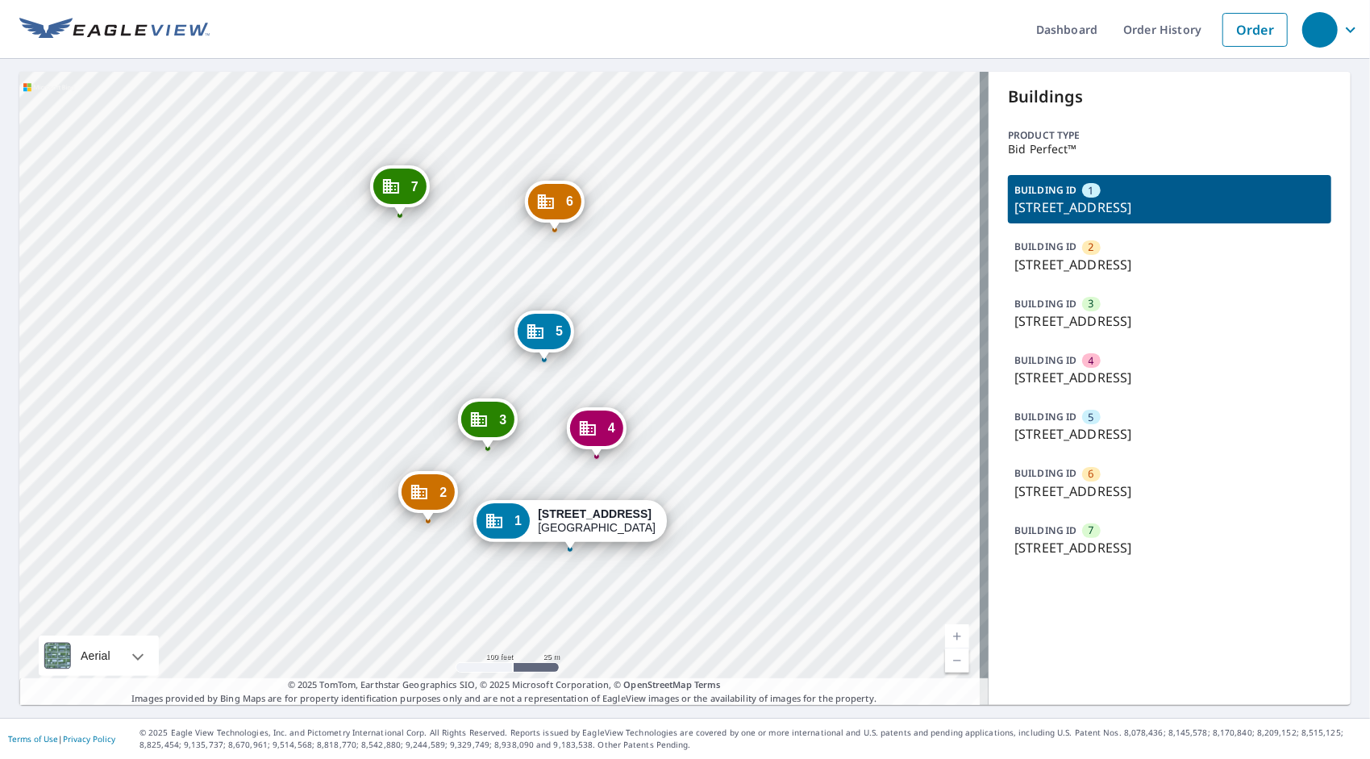
drag, startPoint x: 513, startPoint y: 254, endPoint x: 585, endPoint y: 290, distance: 81.1
click at [585, 290] on div "2 19553 Farmington Rd Livonia, MI 48152 3 19475 Farmington Rd Livonia, MI 48152…" at bounding box center [503, 388] width 969 height 633
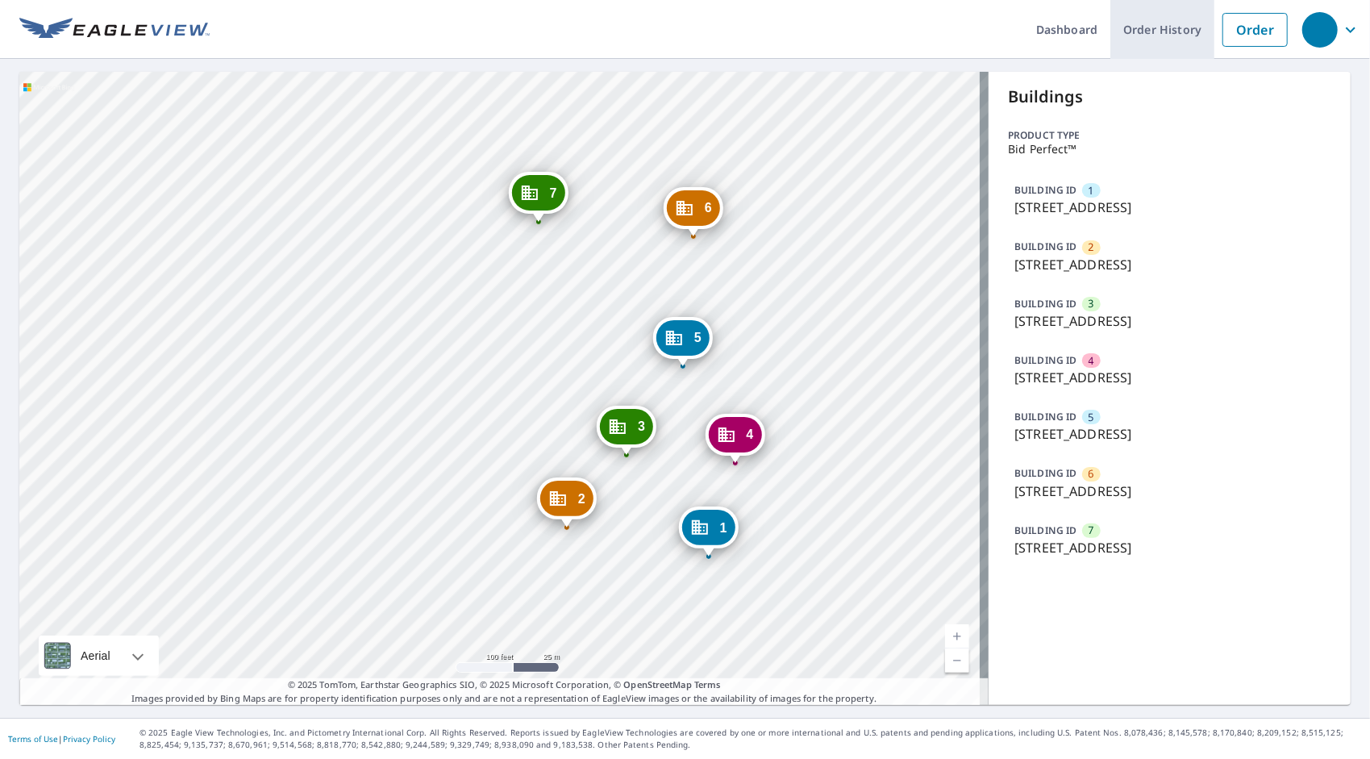
click at [1155, 27] on link "Order History" at bounding box center [1162, 29] width 104 height 59
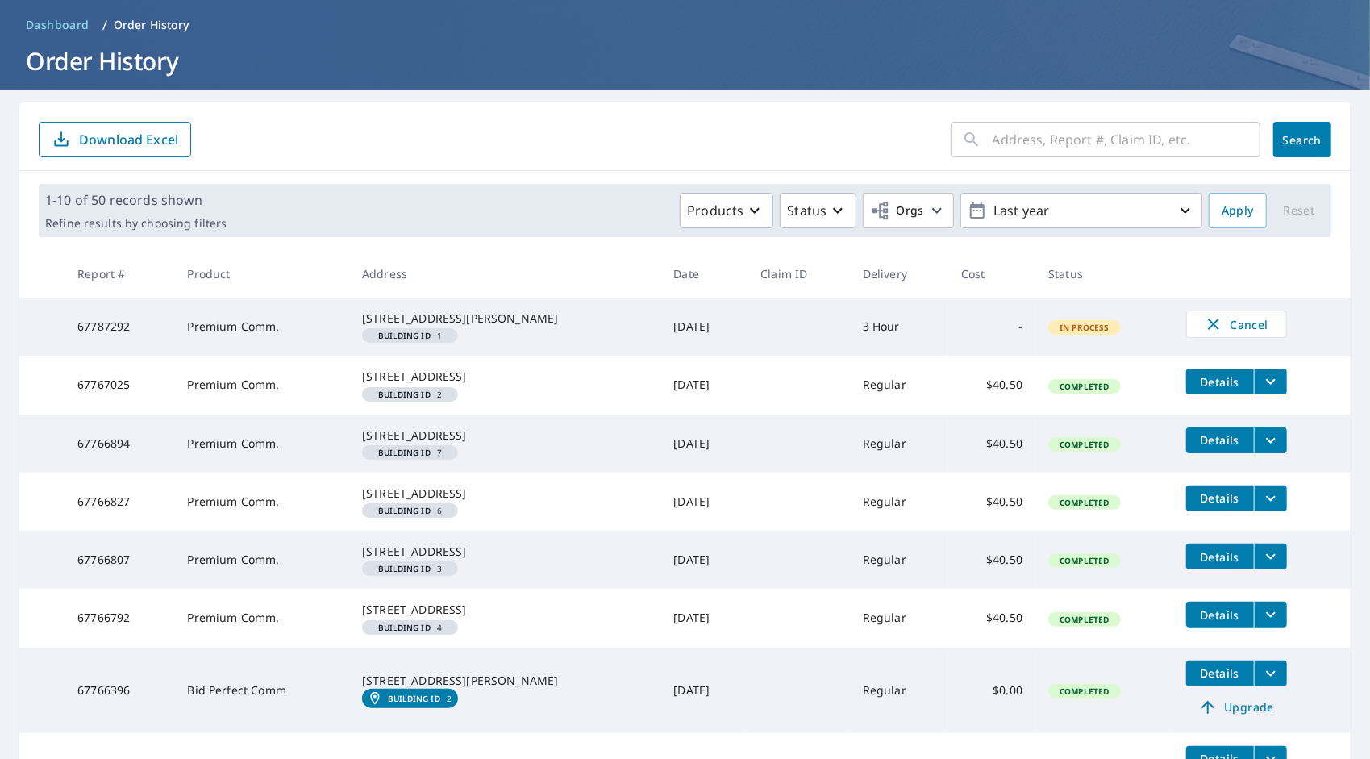
scroll to position [6, 0]
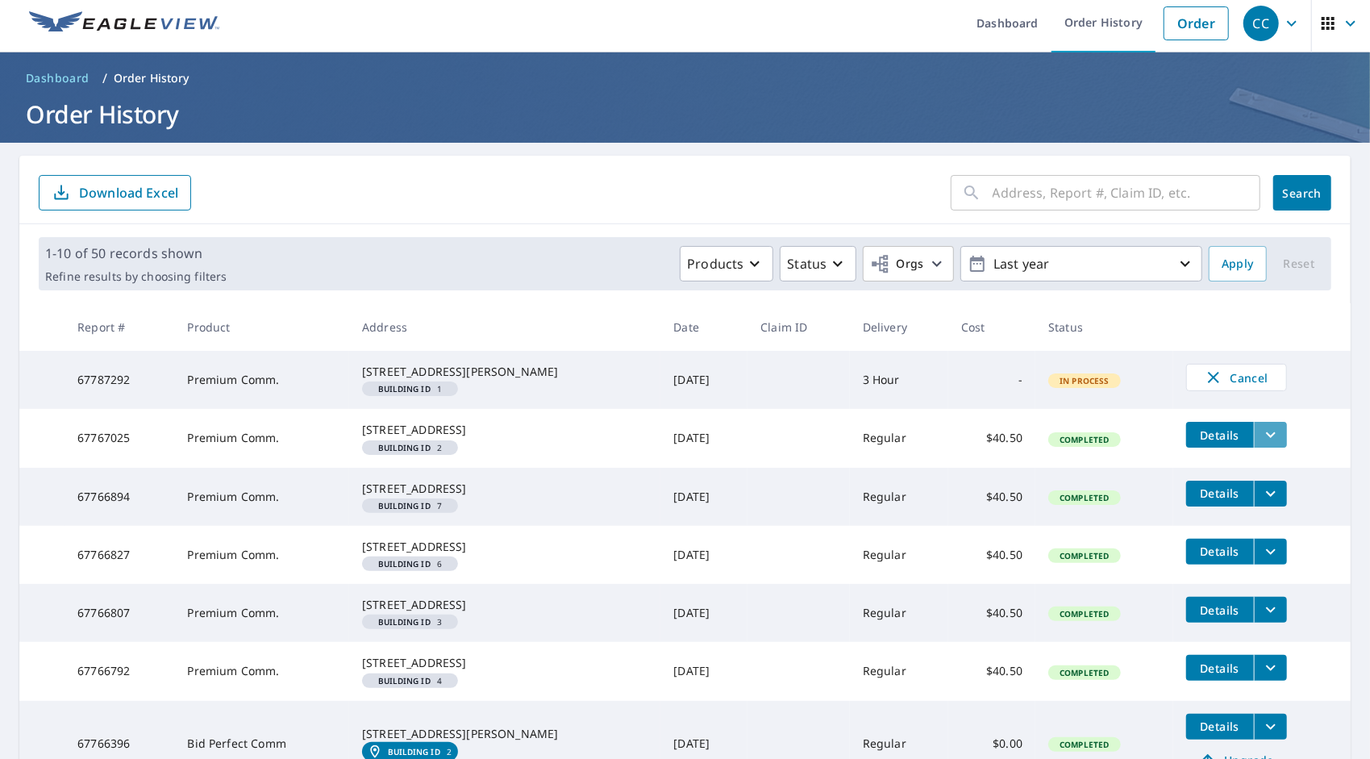
click at [1261, 444] on icon "filesDropdownBtn-67767025" at bounding box center [1270, 434] width 19 height 19
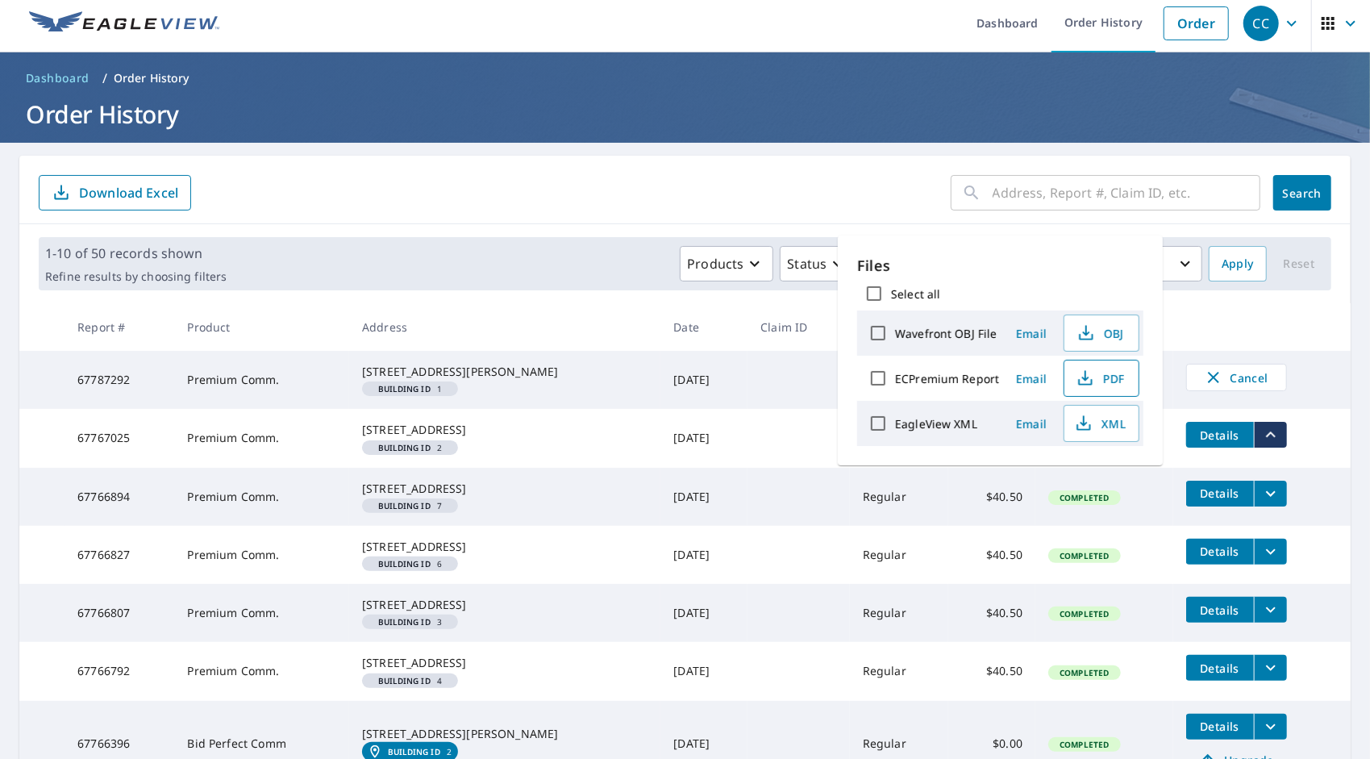
click at [1107, 375] on span "PDF" at bounding box center [1100, 378] width 52 height 19
